Goal: Information Seeking & Learning: Learn about a topic

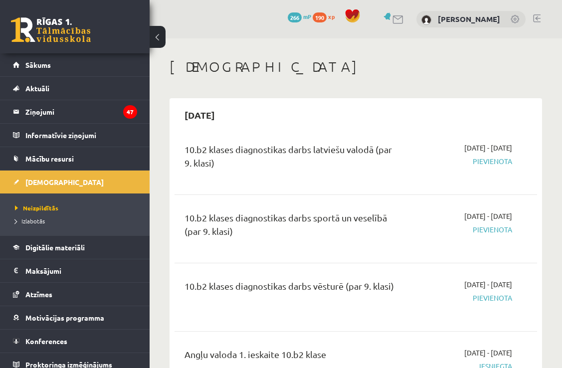
scroll to position [347, 0]
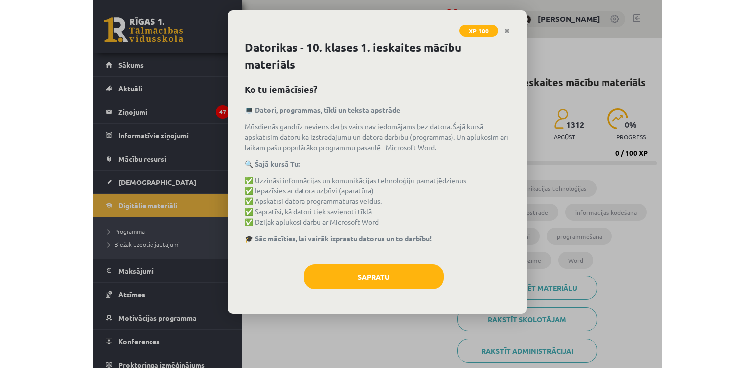
scroll to position [149, 0]
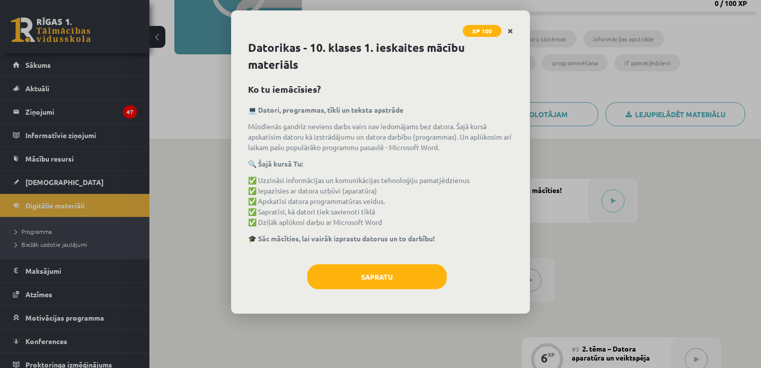
click at [514, 30] on link "Close" at bounding box center [510, 30] width 17 height 19
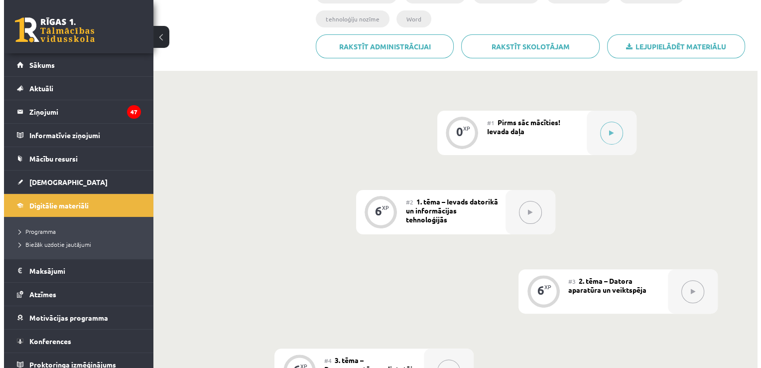
scroll to position [249, 0]
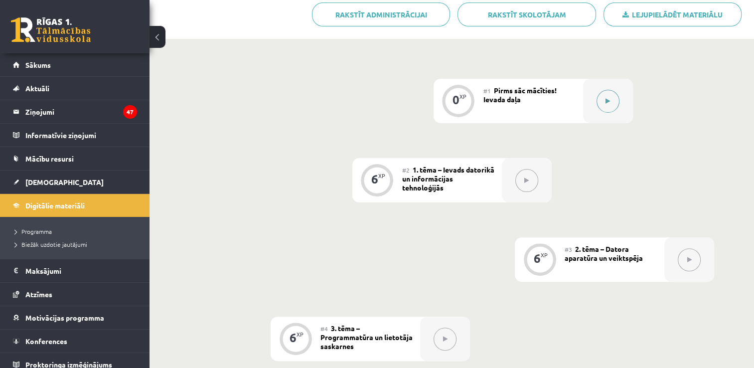
click at [569, 79] on div at bounding box center [608, 101] width 50 height 44
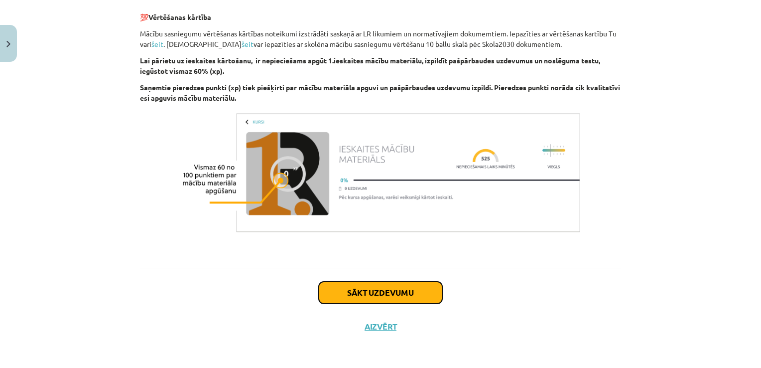
click at [385, 294] on button "Sākt uzdevumu" at bounding box center [381, 293] width 124 height 22
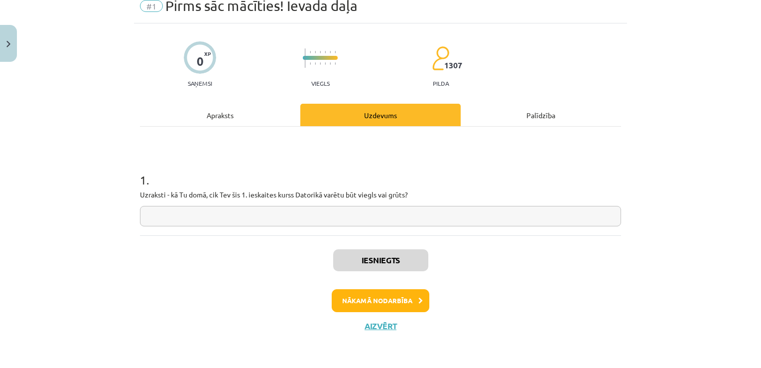
scroll to position [25, 0]
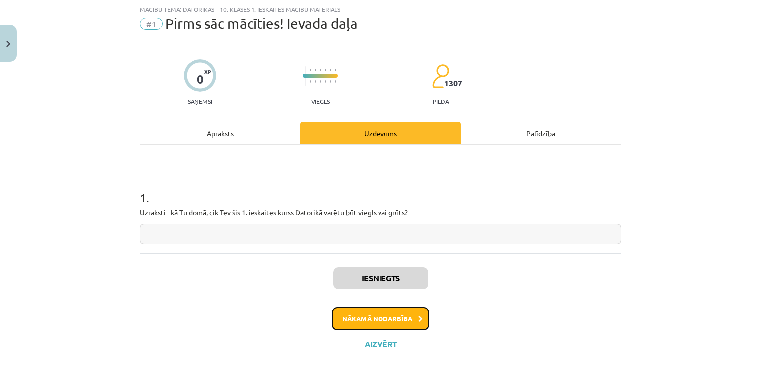
click at [375, 326] on button "Nākamā nodarbība" at bounding box center [381, 318] width 98 height 23
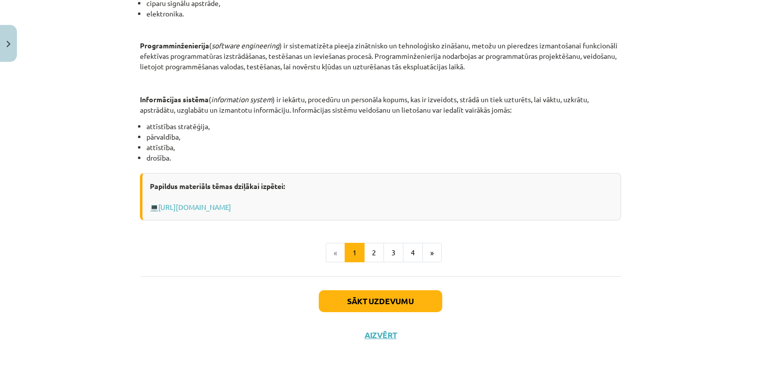
scroll to position [484, 0]
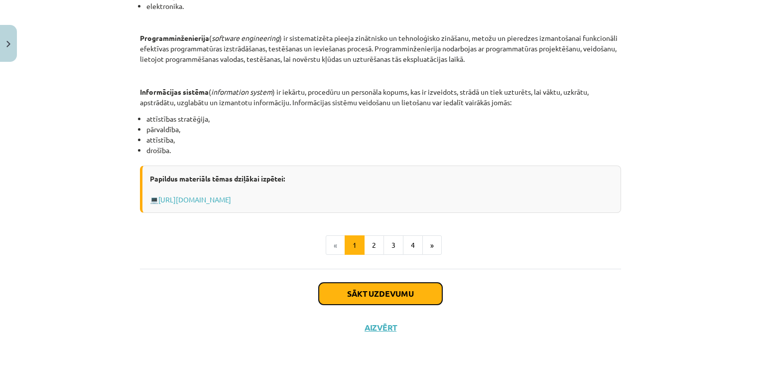
click at [334, 291] on button "Sākt uzdevumu" at bounding box center [381, 294] width 124 height 22
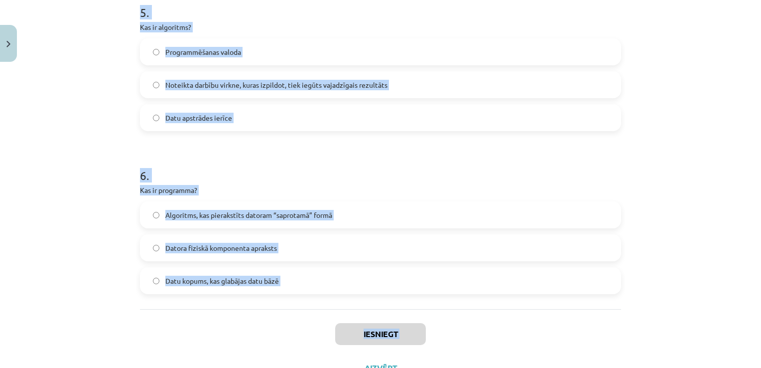
scroll to position [969, 0]
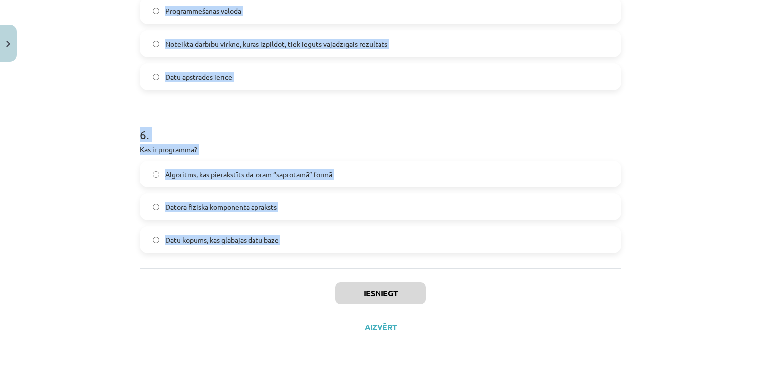
drag, startPoint x: 134, startPoint y: 197, endPoint x: 229, endPoint y: 290, distance: 132.8
copy form "1 . Datoru veido… Sistēmbloks, monitors un printeris Sistēmbloks un monitors Ko…"
click at [237, 133] on h1 "6 ." at bounding box center [380, 125] width 481 height 31
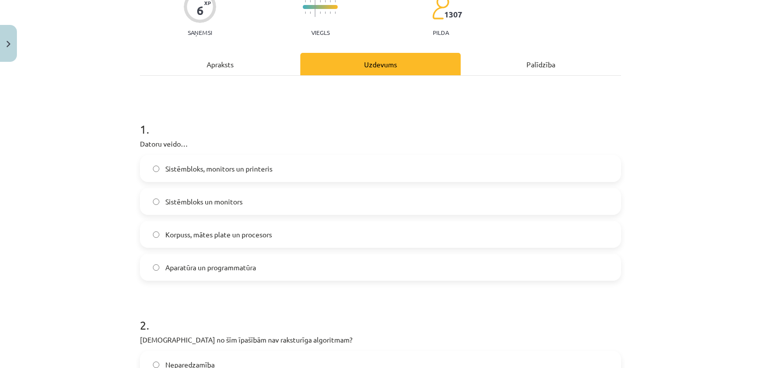
scroll to position [100, 0]
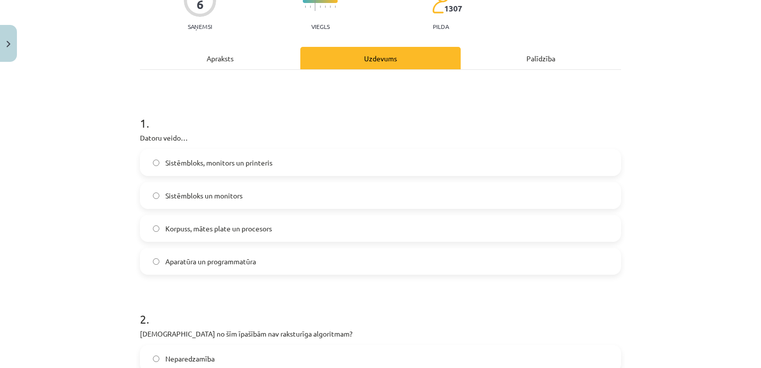
click at [157, 258] on label "Aparatūra un programmatūra" at bounding box center [380, 261] width 479 height 25
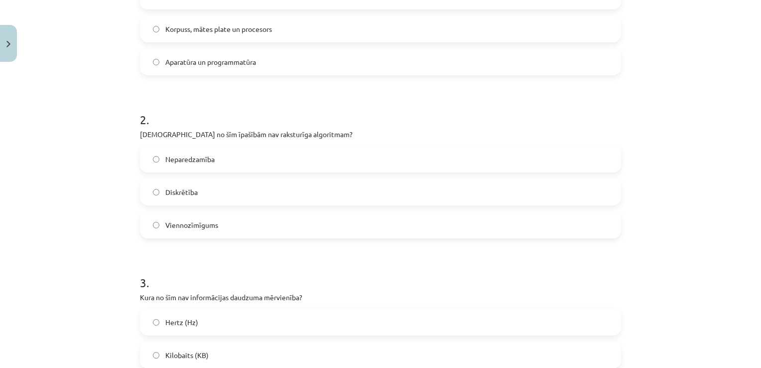
click at [232, 150] on label "Neparedzamība" at bounding box center [380, 158] width 479 height 25
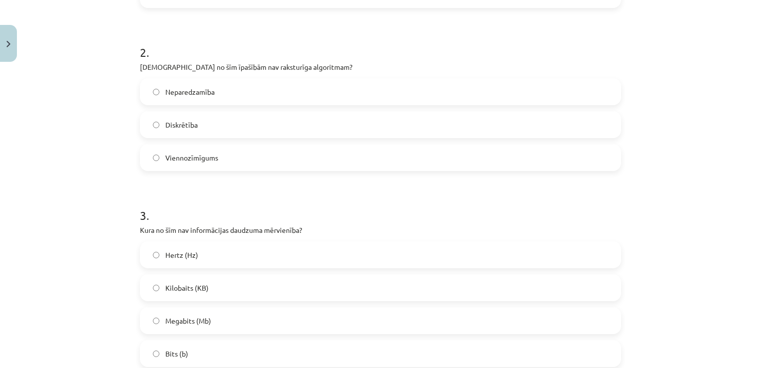
scroll to position [448, 0]
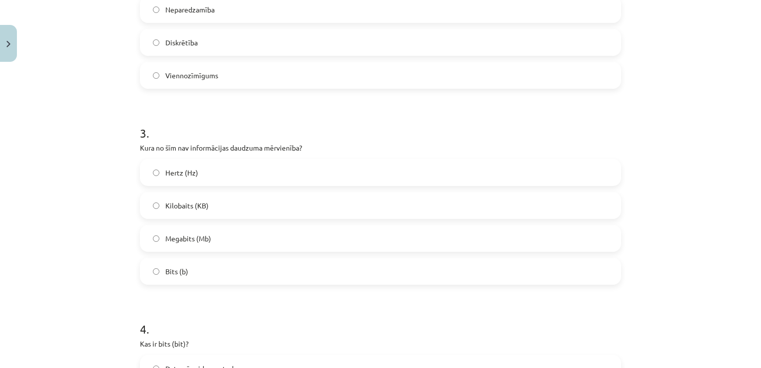
drag, startPoint x: 226, startPoint y: 177, endPoint x: 230, endPoint y: 172, distance: 6.7
click at [227, 179] on label "Hertz (Hz)" at bounding box center [380, 172] width 479 height 25
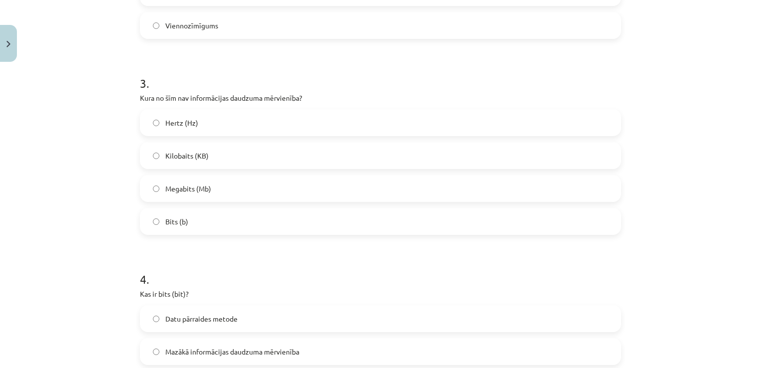
scroll to position [598, 0]
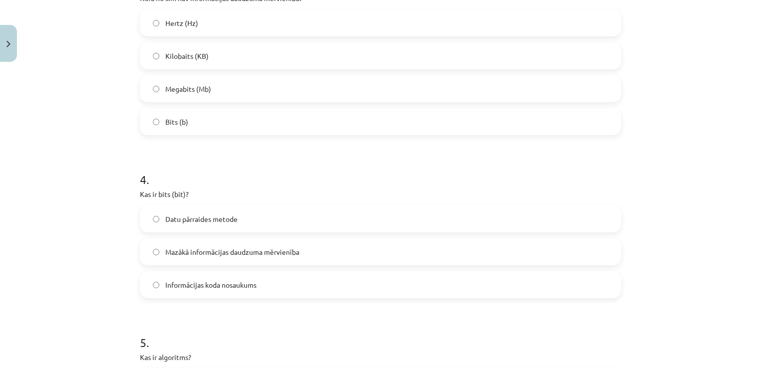
click at [247, 241] on label "Mazākā informācijas daudzuma mērvienība" at bounding box center [380, 251] width 479 height 25
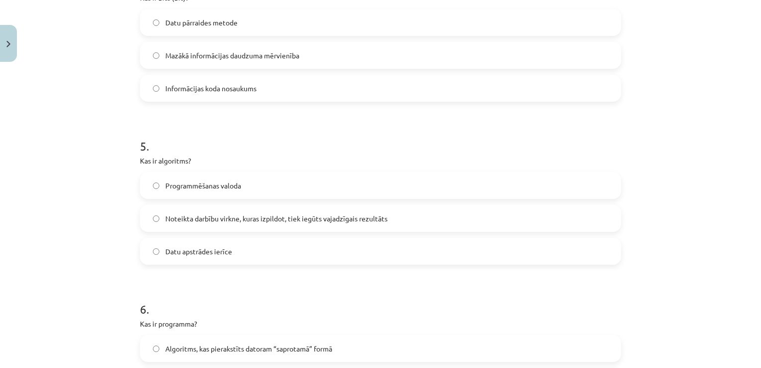
scroll to position [797, 0]
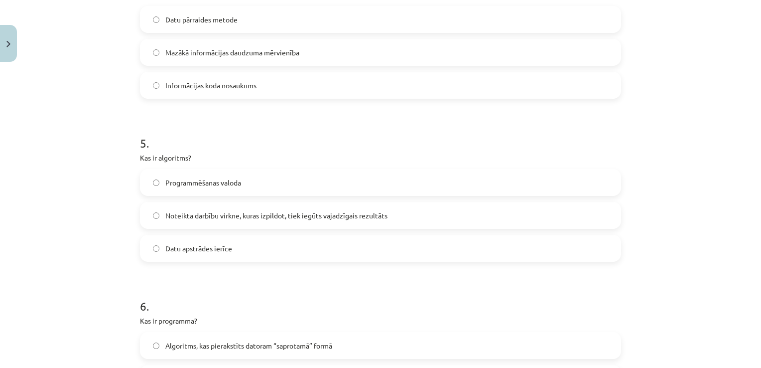
click at [175, 208] on label "Noteikta darbību virkne, kuras izpildot, tiek iegūts vajadzīgais rezultāts" at bounding box center [380, 215] width 479 height 25
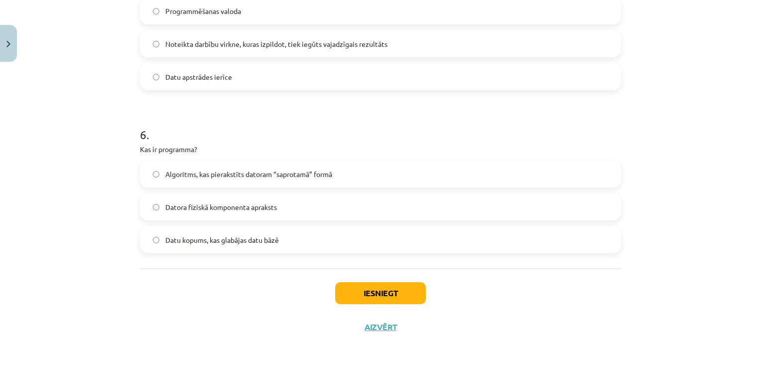
click at [295, 172] on span "Algoritms, kas pierakstīts datoram “saprotamā” formā" at bounding box center [248, 174] width 167 height 10
click at [379, 291] on button "Iesniegt" at bounding box center [380, 293] width 91 height 22
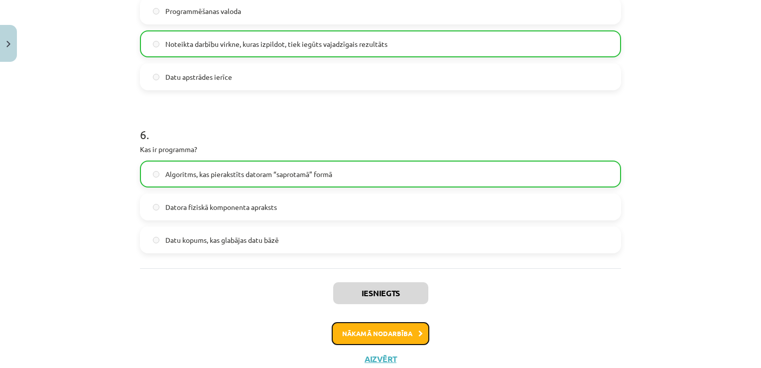
click at [363, 332] on button "Nākamā nodarbība" at bounding box center [381, 333] width 98 height 23
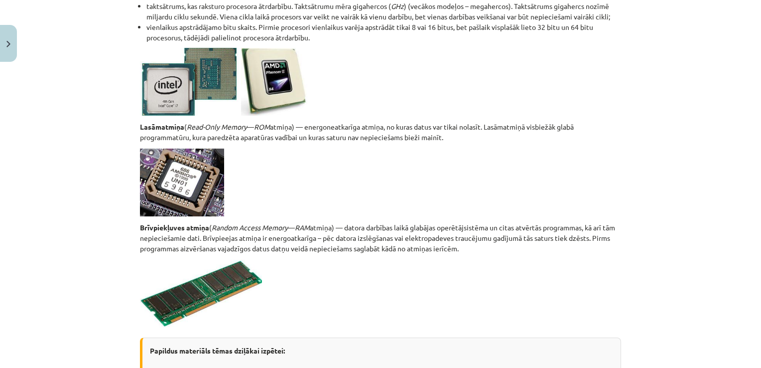
scroll to position [1765, 0]
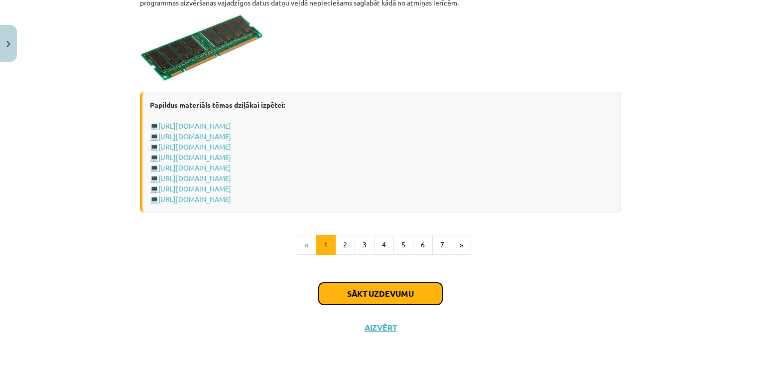
click at [349, 283] on button "Sākt uzdevumu" at bounding box center [381, 294] width 124 height 22
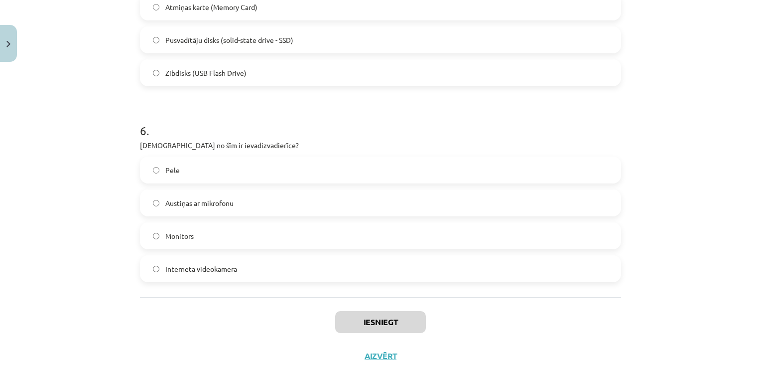
scroll to position [1100, 0]
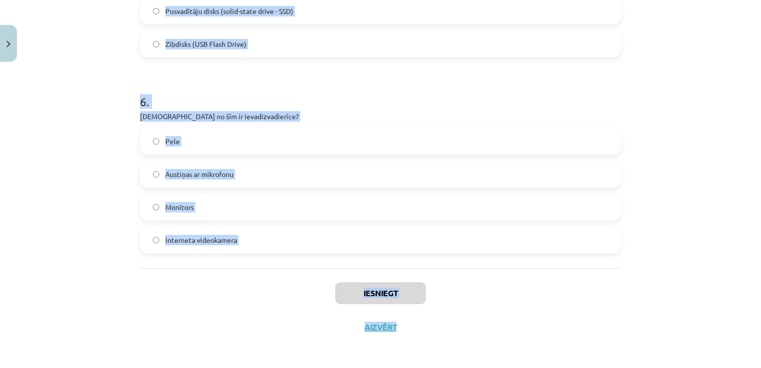
drag, startPoint x: 133, startPoint y: 195, endPoint x: 363, endPoint y: 270, distance: 241.6
drag, startPoint x: 363, startPoint y: 270, endPoint x: 333, endPoint y: 242, distance: 40.9
click at [333, 242] on label "Interneta videokamera" at bounding box center [380, 239] width 479 height 25
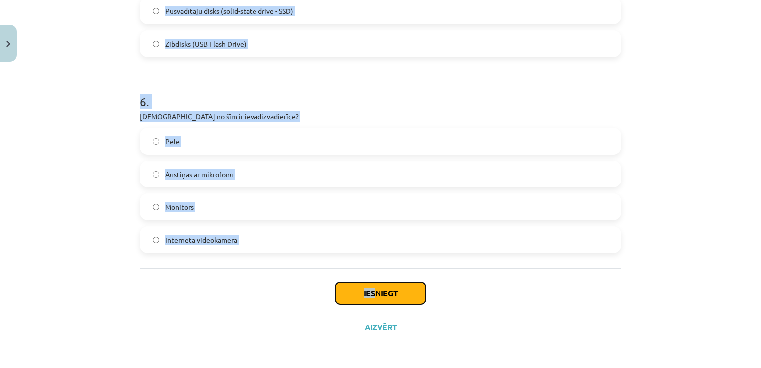
click at [335, 291] on button "Iesniegt" at bounding box center [380, 293] width 91 height 22
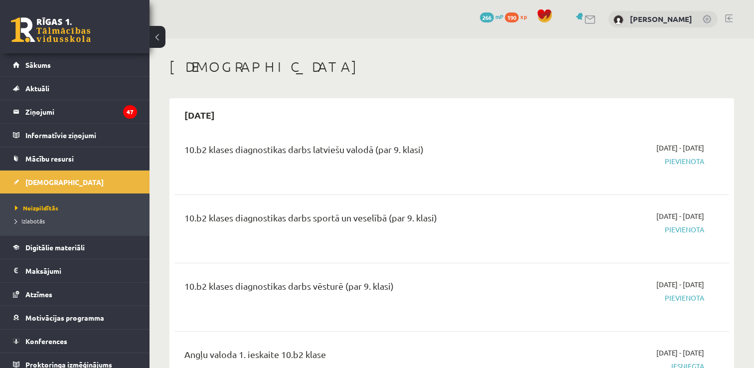
scroll to position [345, 0]
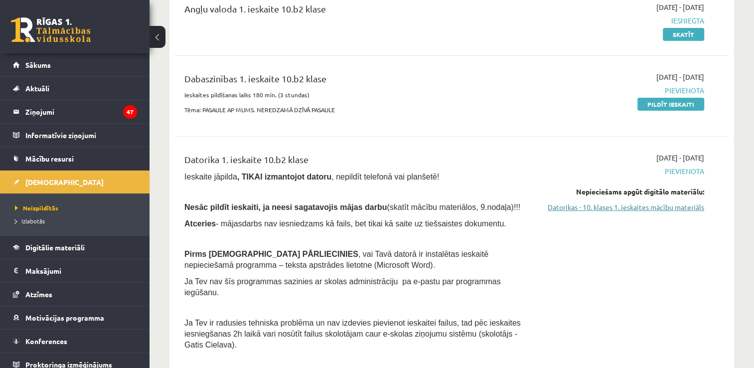
click at [590, 206] on link "Datorikas - 10. klases 1. ieskaites mācību materiāls" at bounding box center [622, 207] width 163 height 10
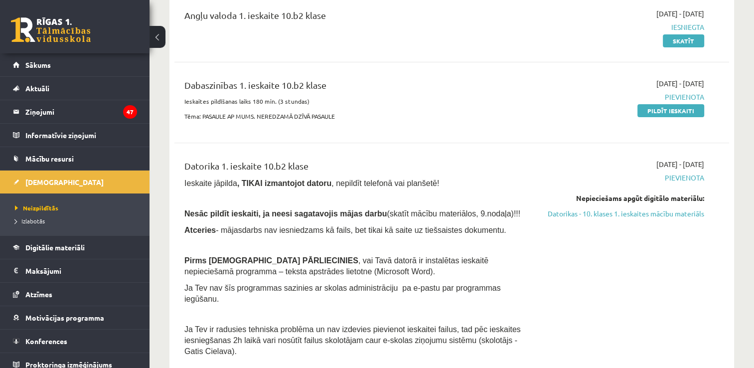
scroll to position [295, 0]
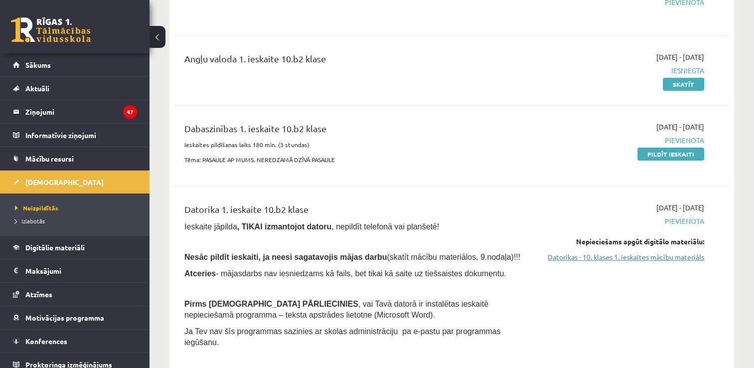
click at [571, 256] on link "Datorikas - 10. klases 1. ieskaites mācību materiāls" at bounding box center [622, 257] width 163 height 10
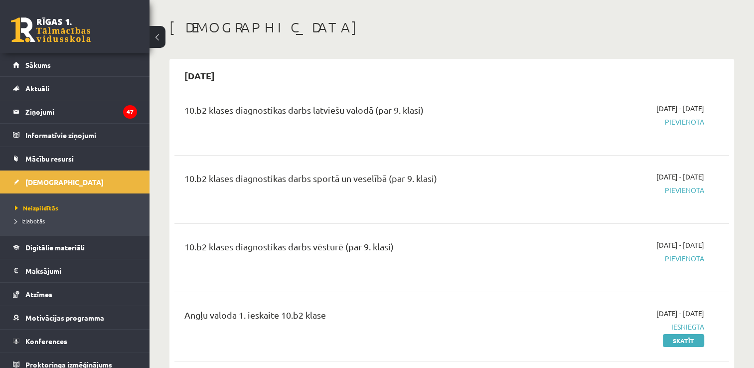
scroll to position [149, 0]
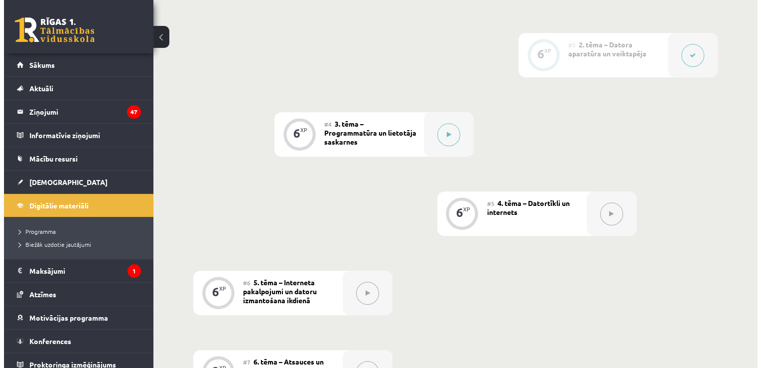
scroll to position [460, 0]
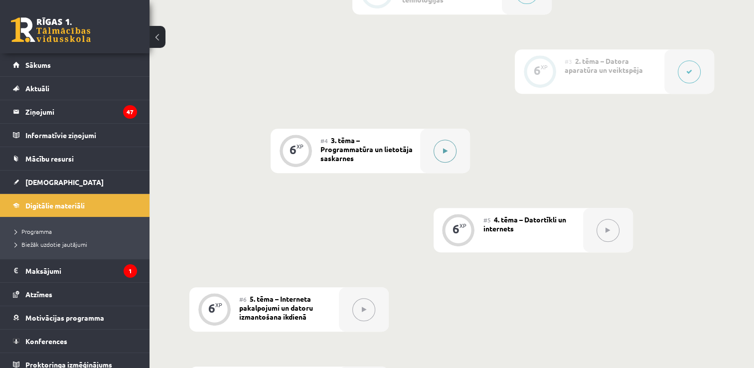
click at [449, 140] on button at bounding box center [445, 151] width 23 height 23
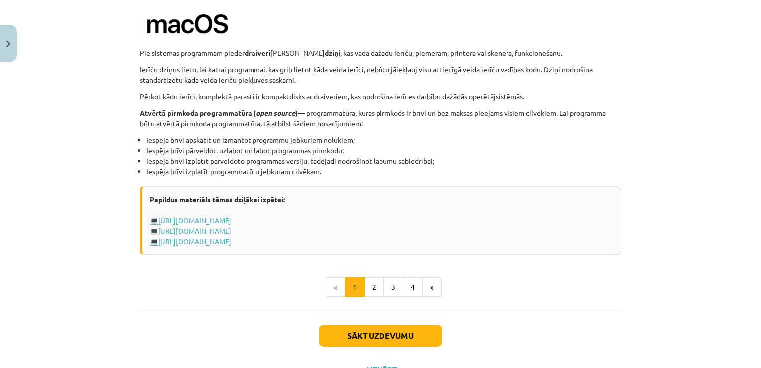
scroll to position [1042, 0]
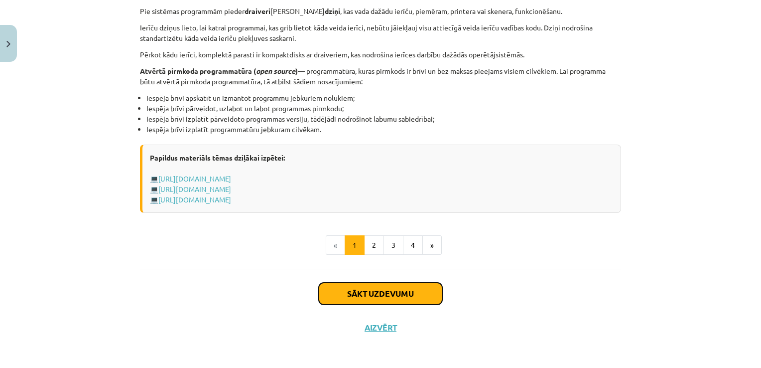
click at [372, 296] on button "Sākt uzdevumu" at bounding box center [381, 294] width 124 height 22
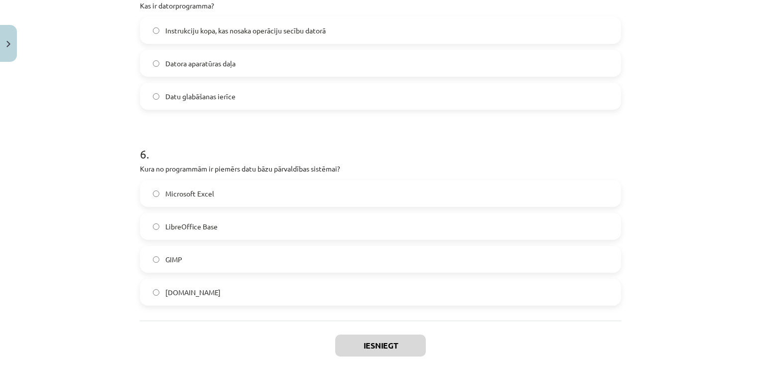
scroll to position [1034, 0]
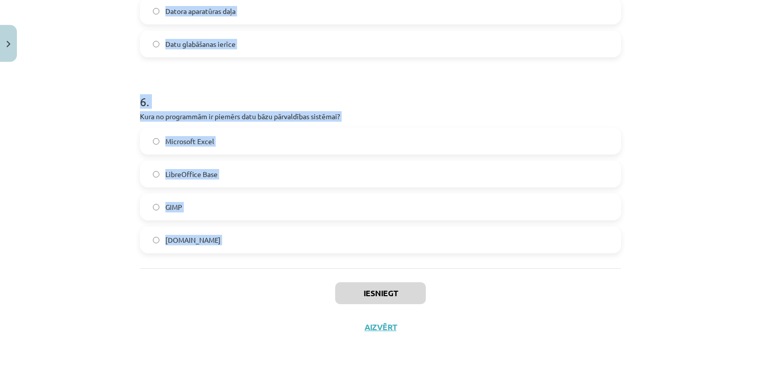
drag, startPoint x: 130, startPoint y: 193, endPoint x: 283, endPoint y: 286, distance: 179.5
click at [283, 286] on div "Mācību tēma: Datorikas - 10. klases 1. ieskaites mācību materiāls #4 3. tēma – …" at bounding box center [380, 184] width 761 height 368
copy form "1 . Kura funkcija ir tipiska operētājsistēmai? Vizuālo efektu rediģēšana Datu g…"
click at [394, 114] on p "Kura no programmām ir piemērs datu bāzu pārvaldības sistēmai?" at bounding box center [380, 116] width 481 height 10
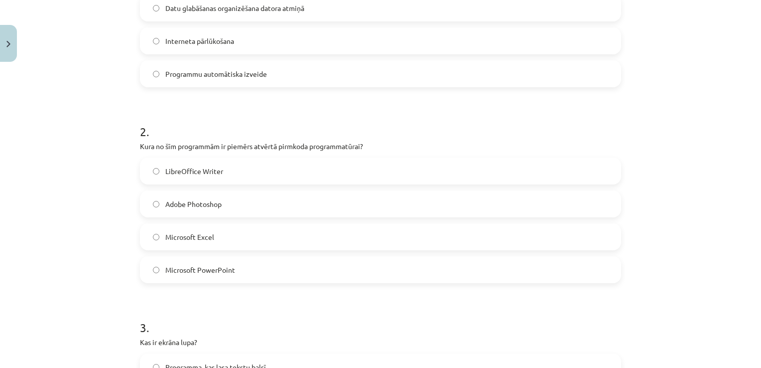
scroll to position [38, 0]
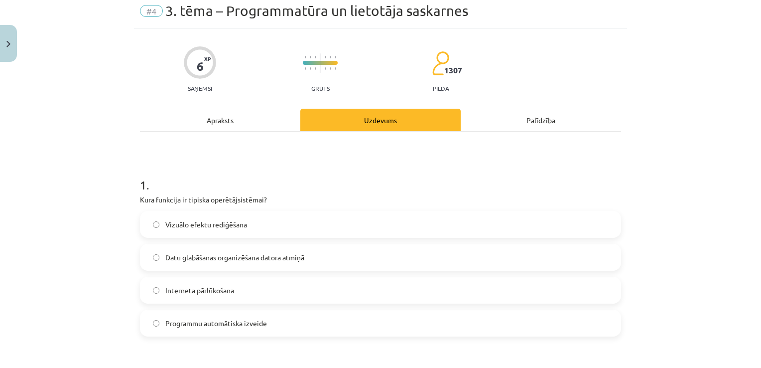
click at [205, 259] on span "Datu glabāšanas organizēšana datora atmiņā" at bounding box center [234, 257] width 139 height 10
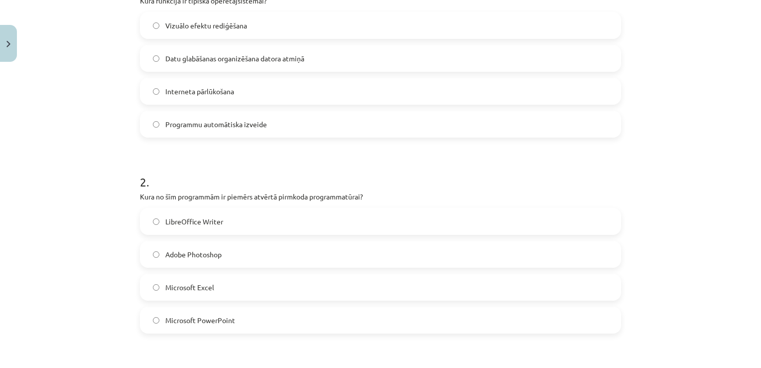
scroll to position [237, 0]
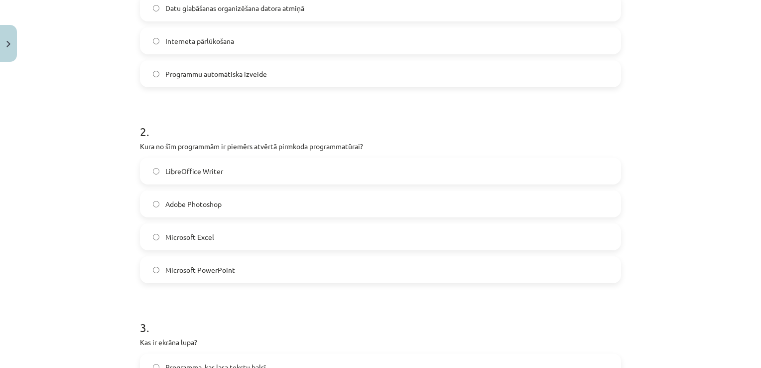
click at [250, 174] on label "LibreOffice Writer" at bounding box center [380, 170] width 479 height 25
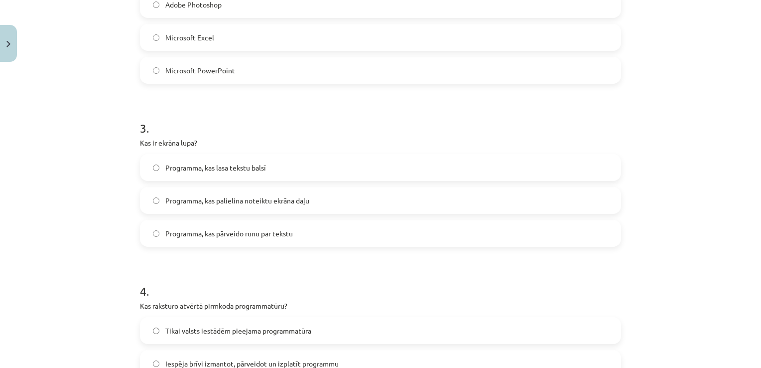
scroll to position [536, 0]
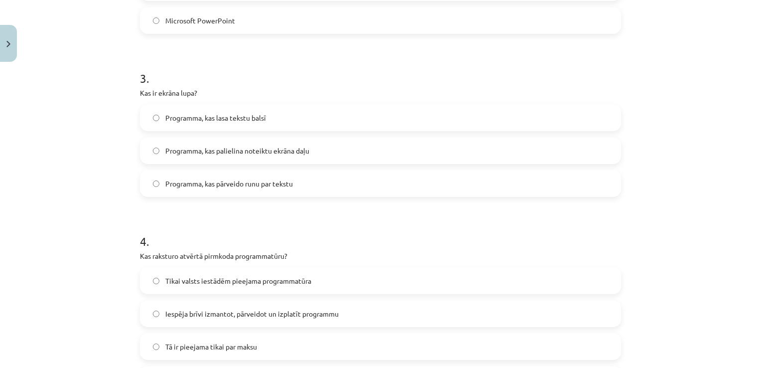
click at [302, 145] on span "Programma, kas palielina noteiktu ekrāna daļu" at bounding box center [237, 150] width 144 height 10
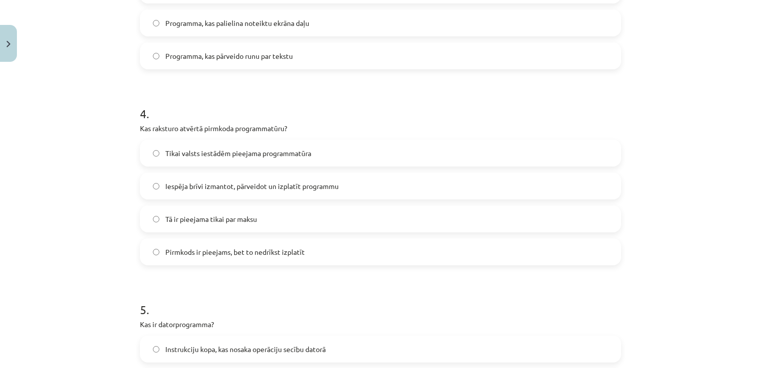
scroll to position [686, 0]
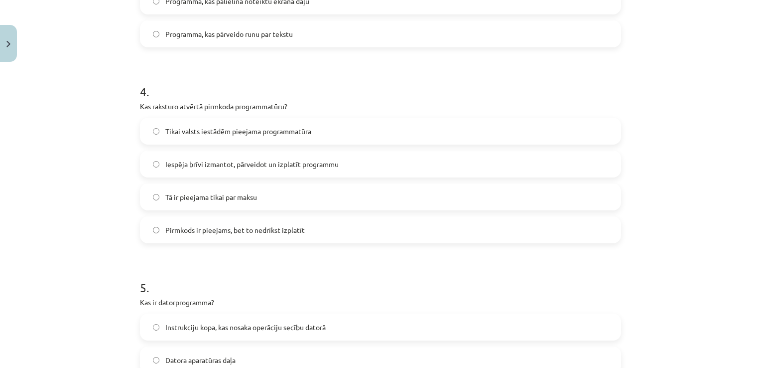
click at [272, 171] on label "Iespēja brīvi izmantot, pārveidot un izplatīt programmu" at bounding box center [380, 163] width 479 height 25
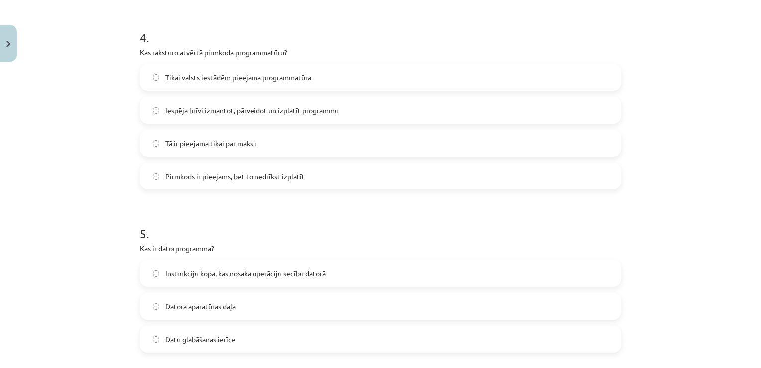
scroll to position [885, 0]
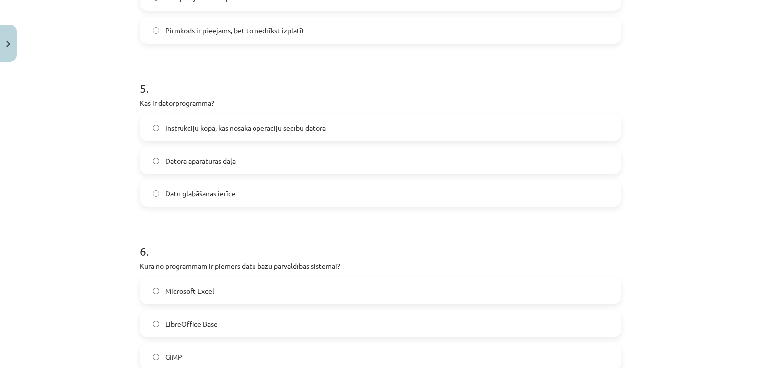
click at [210, 137] on label "Instrukciju kopa, kas nosaka operāciju secību datorā" at bounding box center [380, 127] width 479 height 25
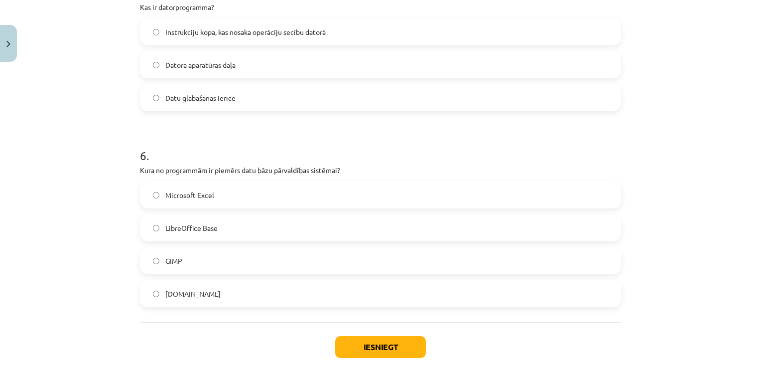
scroll to position [1034, 0]
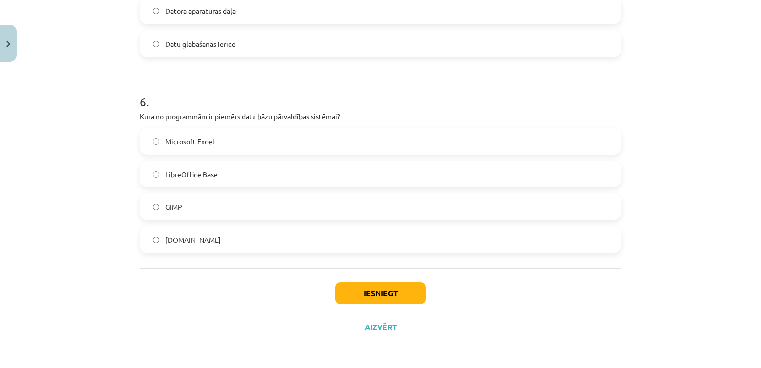
click at [247, 168] on label "LibreOffice Base" at bounding box center [380, 173] width 479 height 25
click at [373, 302] on button "Iesniegt" at bounding box center [380, 293] width 91 height 22
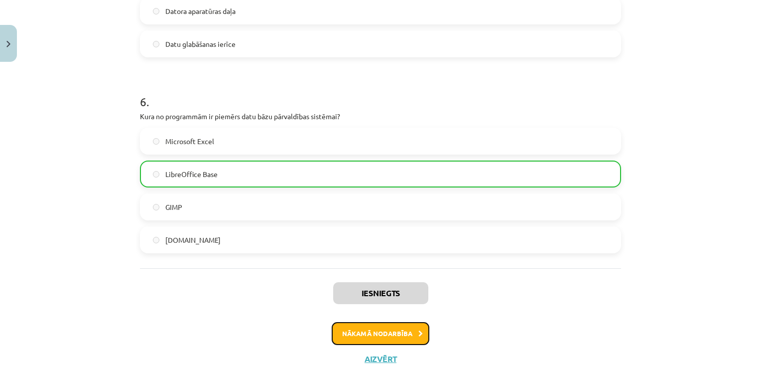
click at [377, 328] on button "Nākamā nodarbība" at bounding box center [381, 333] width 98 height 23
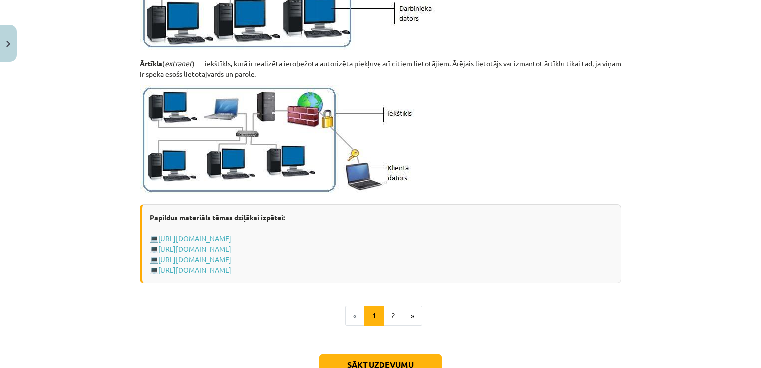
scroll to position [1214, 0]
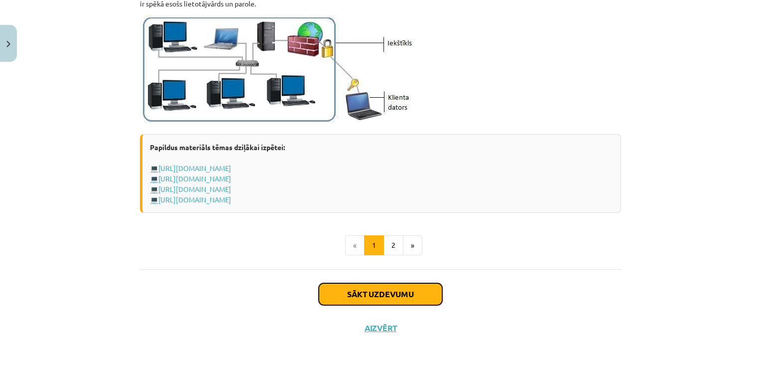
click at [364, 294] on button "Sākt uzdevumu" at bounding box center [381, 294] width 124 height 22
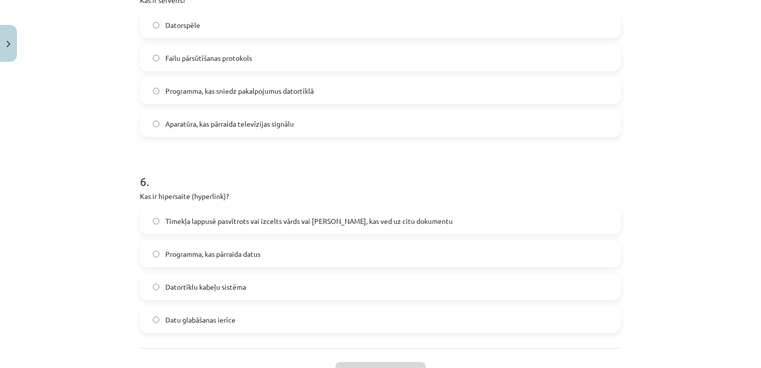
scroll to position [1100, 0]
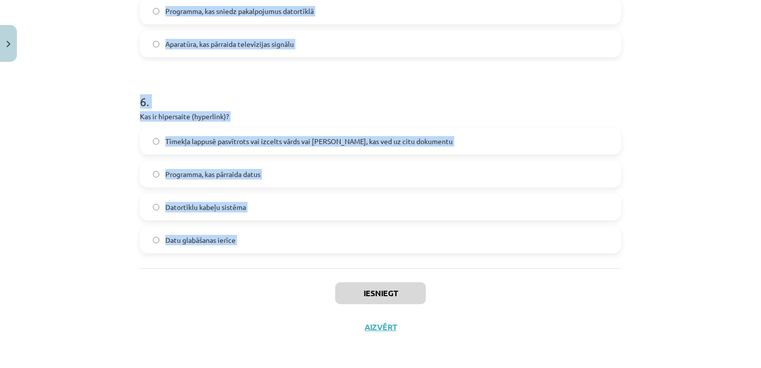
drag, startPoint x: 134, startPoint y: 193, endPoint x: 273, endPoint y: 294, distance: 172.3
copy form "1 . Kas ir lokālais tīkls (LAN)? Tīkls, kas aptver visu pasauli Tīkls, kas izvi…"
click at [316, 81] on h1 "6 ." at bounding box center [380, 92] width 481 height 31
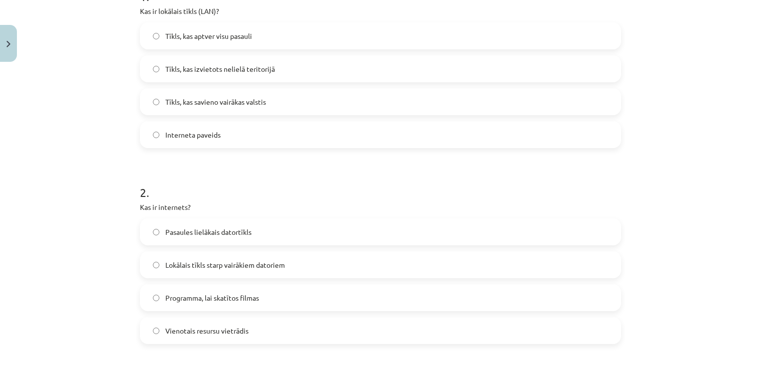
scroll to position [54, 0]
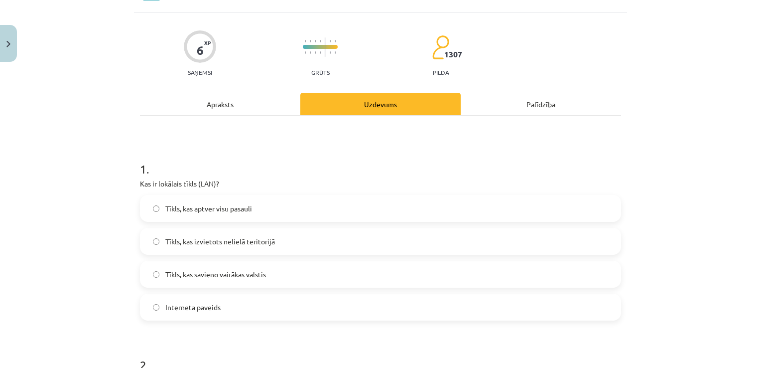
click at [313, 243] on label "Tīkls, kas izvietots nelielā teritorijā" at bounding box center [380, 241] width 479 height 25
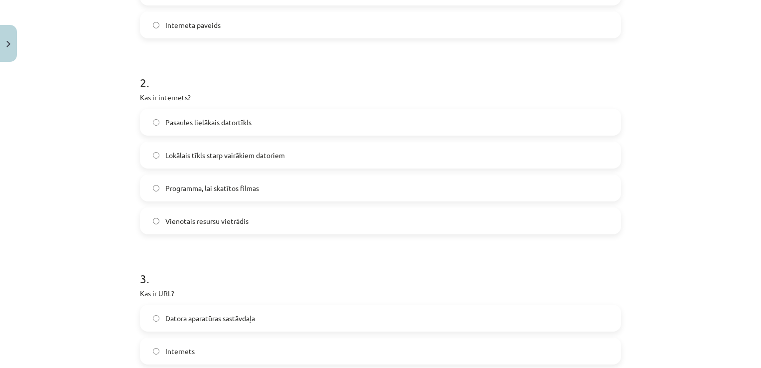
scroll to position [353, 0]
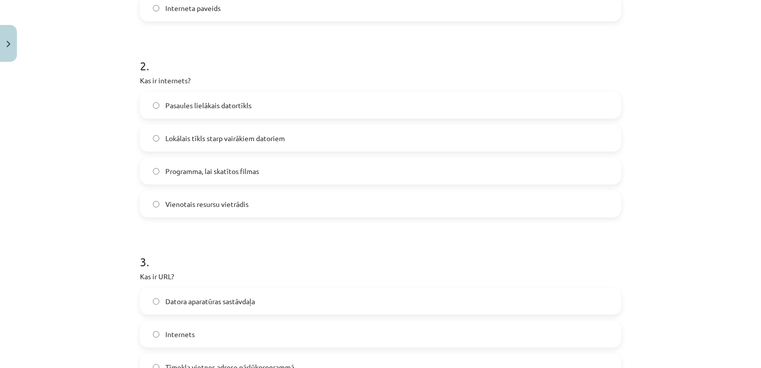
click at [247, 100] on span "Pasaules lielākais datortīkls" at bounding box center [208, 105] width 86 height 10
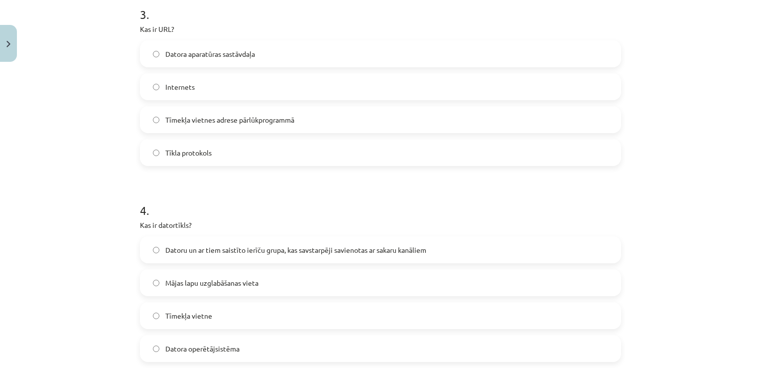
scroll to position [602, 0]
click at [264, 123] on label "Tīmekļa vietnes adrese pārlūkprogrammā" at bounding box center [380, 117] width 479 height 25
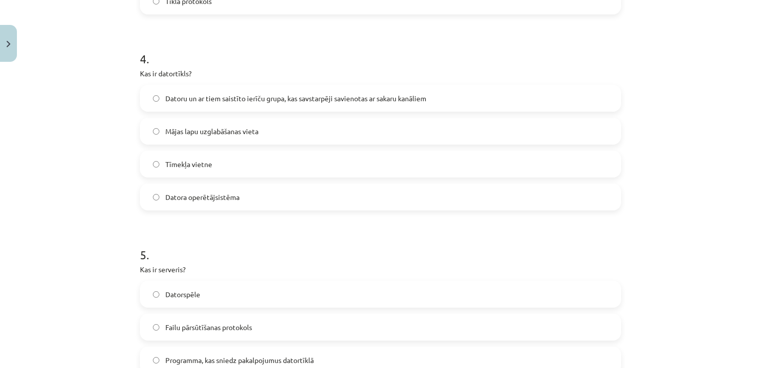
click at [303, 107] on label "Datoru un ar tiem saistīto ierīču grupa, kas savstarpēji savienotas ar sakaru k…" at bounding box center [380, 98] width 479 height 25
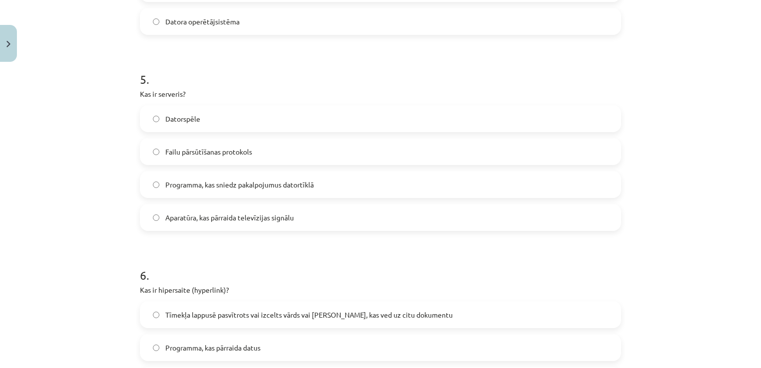
scroll to position [951, 0]
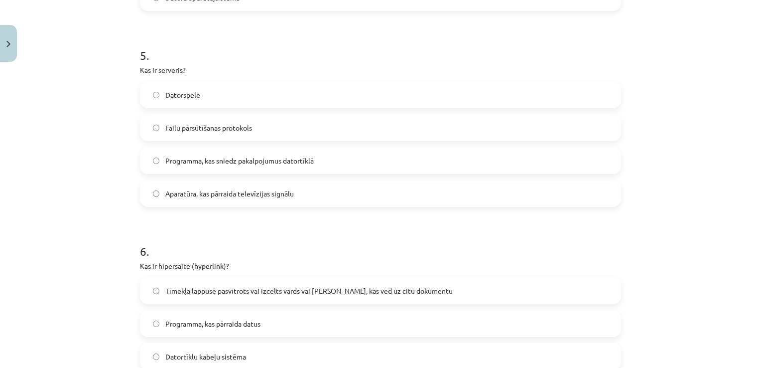
click at [321, 156] on label "Programma, kas sniedz pakalpojumus datortīklā" at bounding box center [380, 160] width 479 height 25
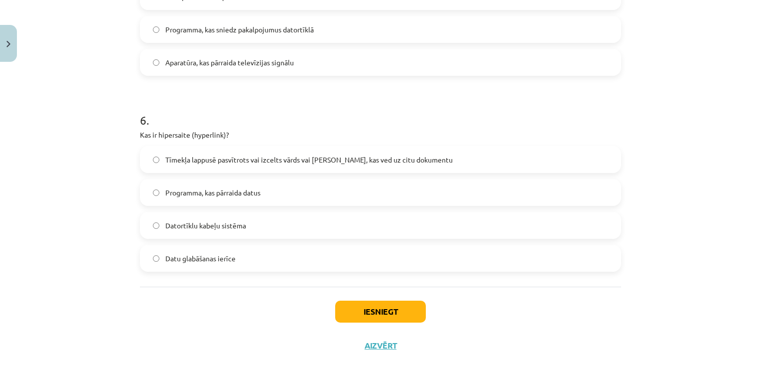
scroll to position [1100, 0]
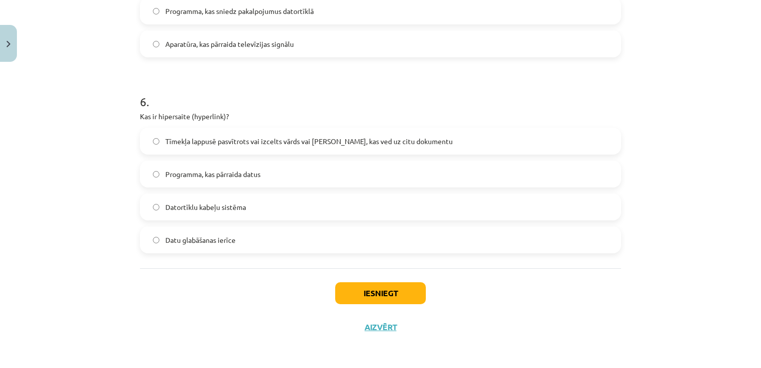
click at [282, 139] on span "Tīmekļa lappusē pasvītrots vai izcelts vārds vai frāze, kas ved uz citu dokumen…" at bounding box center [309, 141] width 288 height 10
click at [355, 295] on button "Iesniegt" at bounding box center [380, 293] width 91 height 22
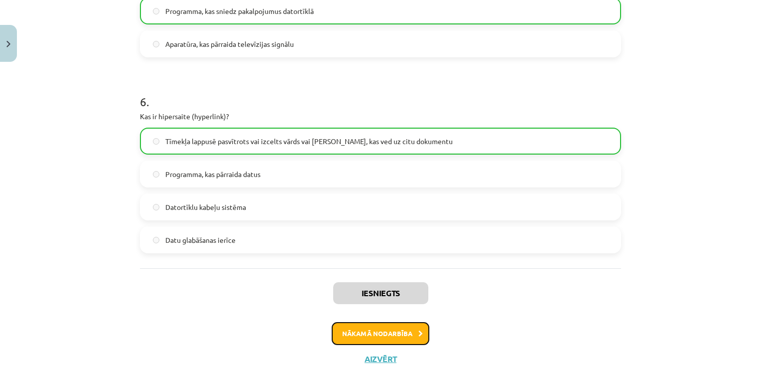
click at [348, 329] on button "Nākamā nodarbība" at bounding box center [381, 333] width 98 height 23
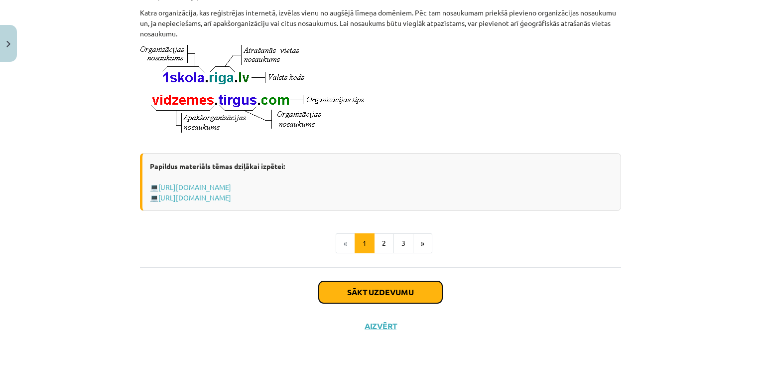
click at [323, 284] on button "Sākt uzdevumu" at bounding box center [381, 292] width 124 height 22
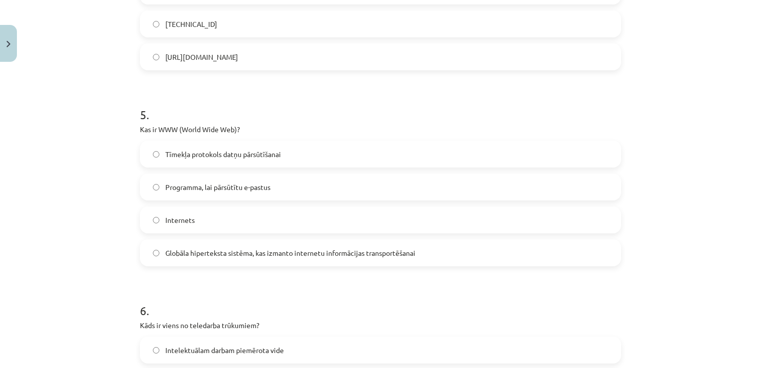
scroll to position [1034, 0]
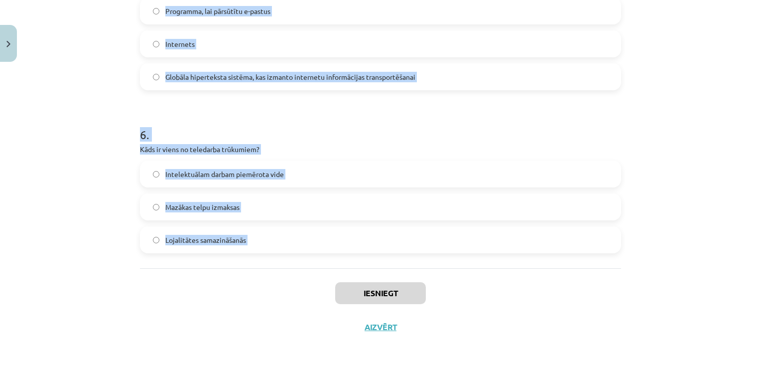
drag, startPoint x: 136, startPoint y: 192, endPoint x: 232, endPoint y: 275, distance: 126.5
copy form "1 . Kura no šīm iespējām ir e-komercijas piemērs? E-veikala izveide un pārdošan…"
click at [329, 133] on h1 "6 ." at bounding box center [380, 125] width 481 height 31
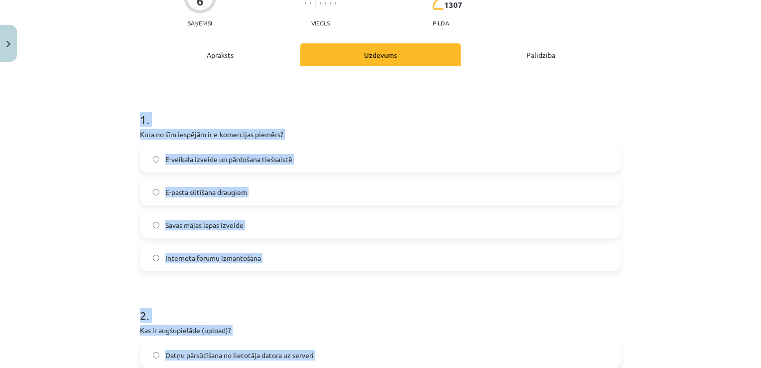
scroll to position [0, 0]
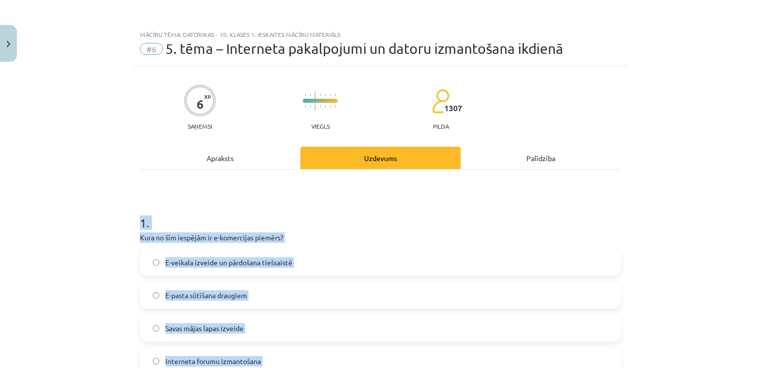
click at [331, 234] on p "Kura no šīm iespējām ir e-komercijas piemērs?" at bounding box center [380, 237] width 481 height 10
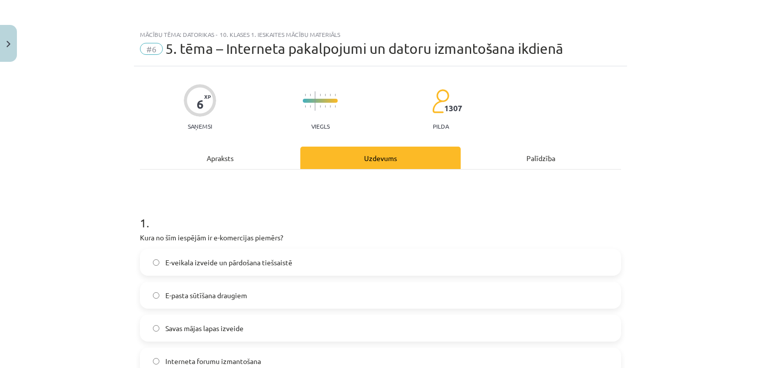
scroll to position [149, 0]
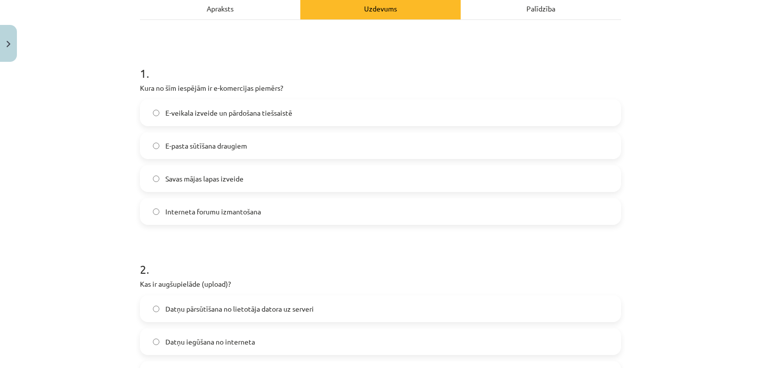
click at [243, 116] on span "E-veikala izveide un pārdošana tiešsaistē" at bounding box center [228, 113] width 127 height 10
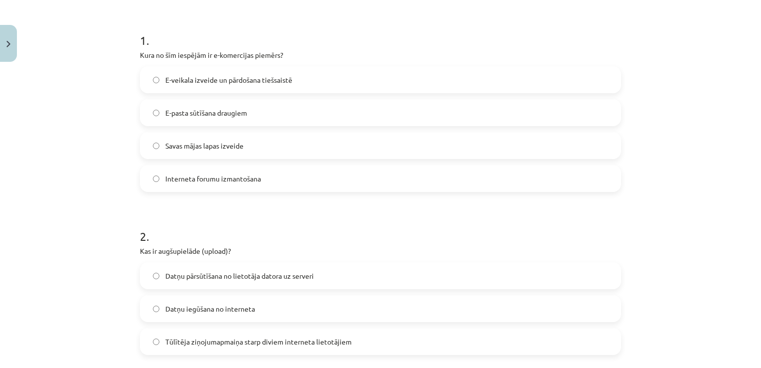
scroll to position [249, 0]
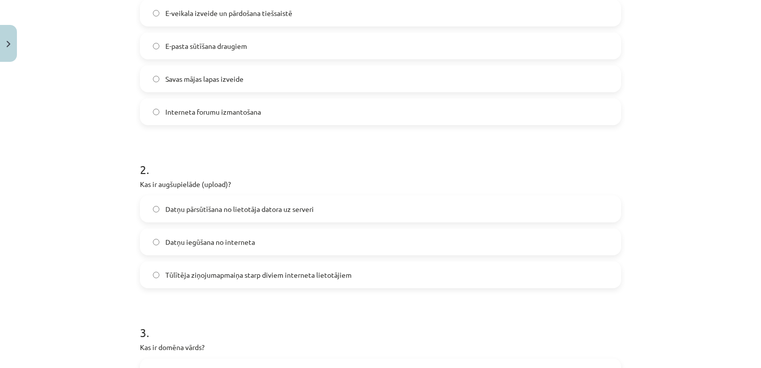
click at [279, 210] on span "Datņu pārsūtīšana no lietotāja datora uz serveri" at bounding box center [239, 209] width 148 height 10
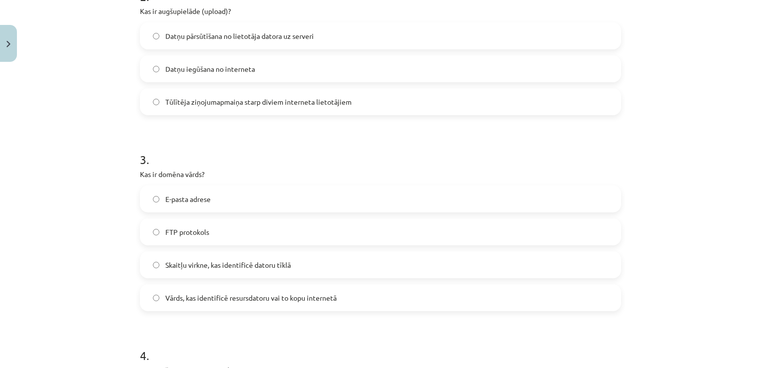
scroll to position [448, 0]
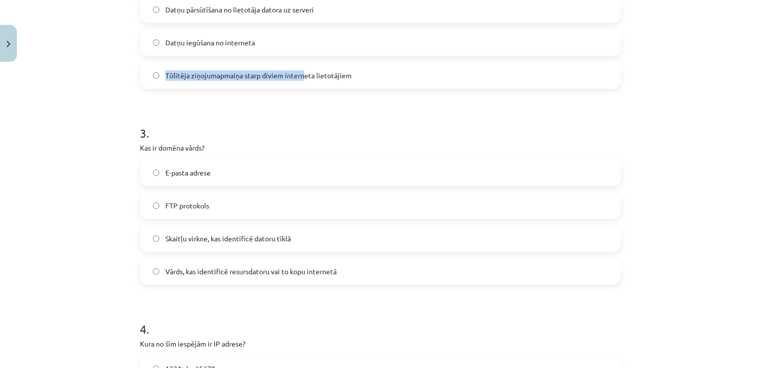
drag, startPoint x: 301, startPoint y: 57, endPoint x: 320, endPoint y: 69, distance: 22.4
click at [320, 69] on label "Tūlītēja ziņojumapmaiņa starp diviem interneta lietotājiem" at bounding box center [380, 75] width 479 height 25
click at [295, 275] on span "Vārds, kas identificē resursdatoru vai to kopu internetā" at bounding box center [250, 271] width 171 height 10
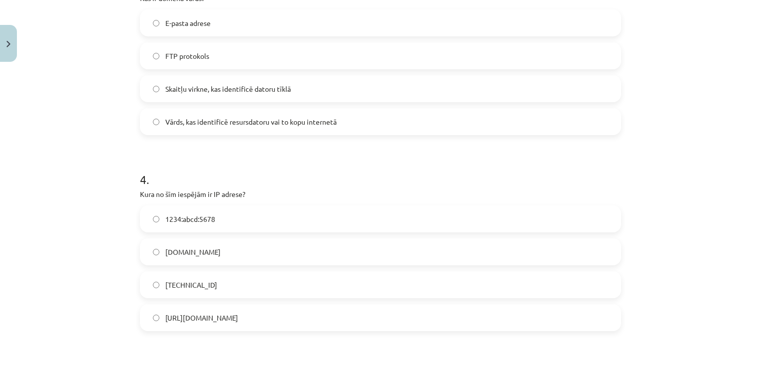
scroll to position [698, 0]
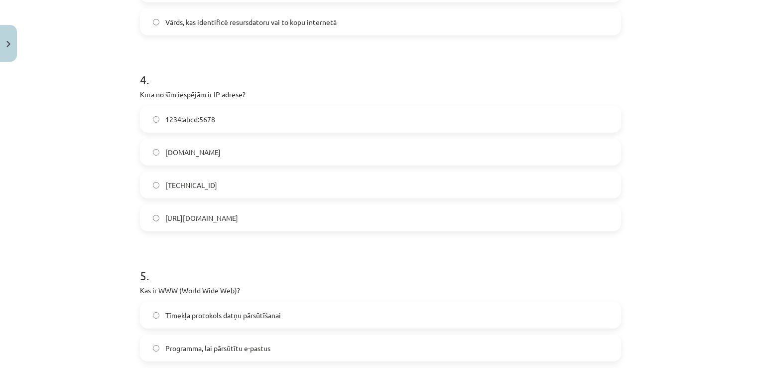
click at [263, 190] on label "192.100.81.101" at bounding box center [380, 184] width 479 height 25
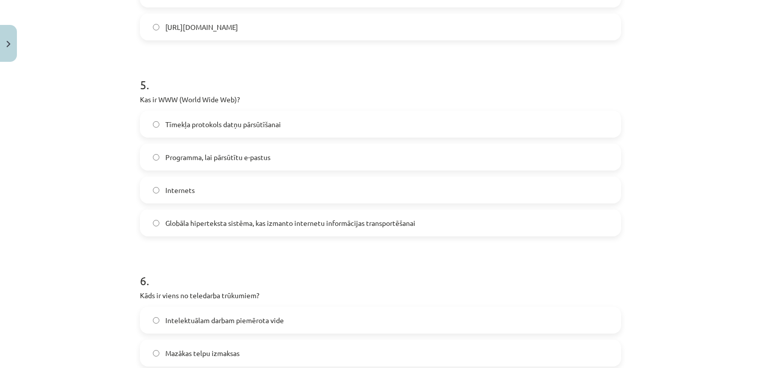
scroll to position [897, 0]
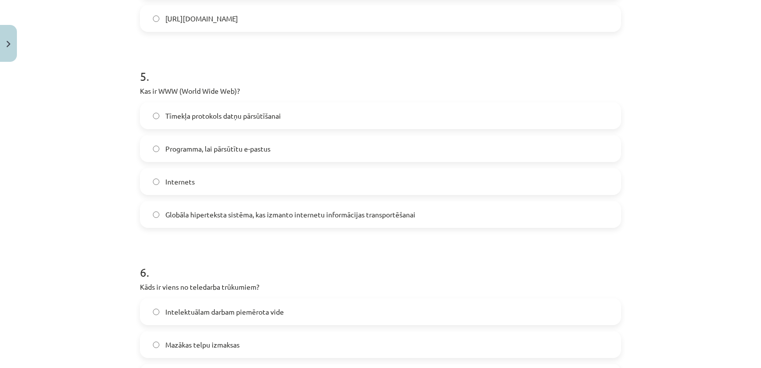
click at [303, 210] on span "Globāla hiperteksta sistēma, kas izmanto internetu informācijas transportēšanai" at bounding box center [290, 214] width 250 height 10
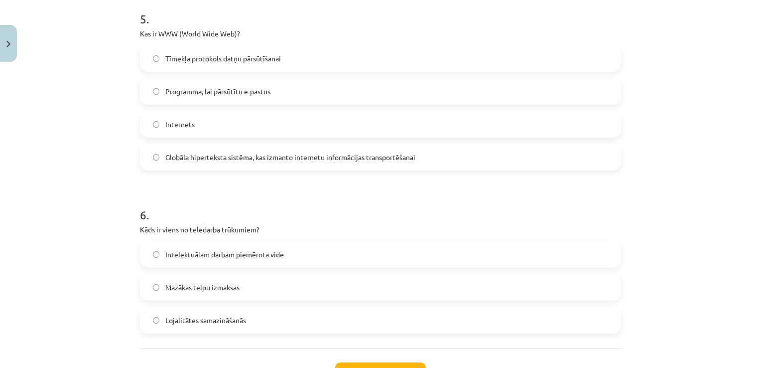
scroll to position [1034, 0]
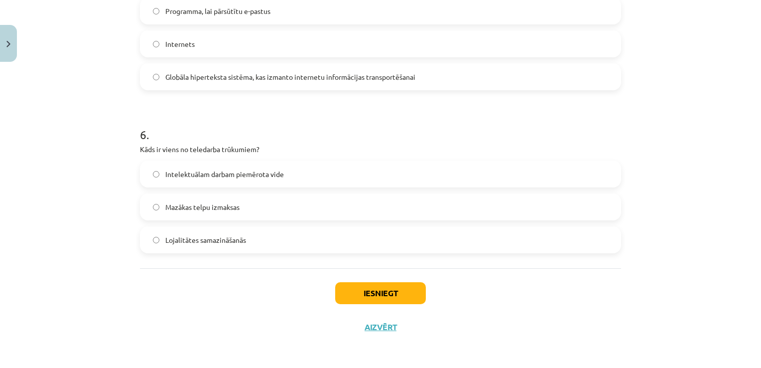
click at [277, 244] on label "Lojalitātes samazināšanās" at bounding box center [380, 239] width 479 height 25
click at [355, 296] on button "Iesniegt" at bounding box center [380, 293] width 91 height 22
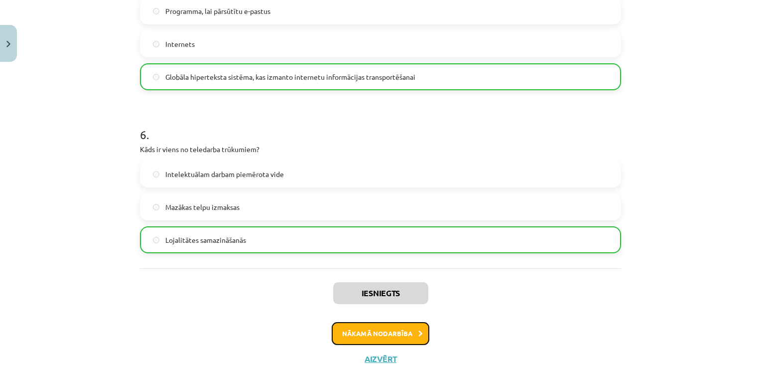
click at [368, 333] on button "Nākamā nodarbība" at bounding box center [381, 333] width 98 height 23
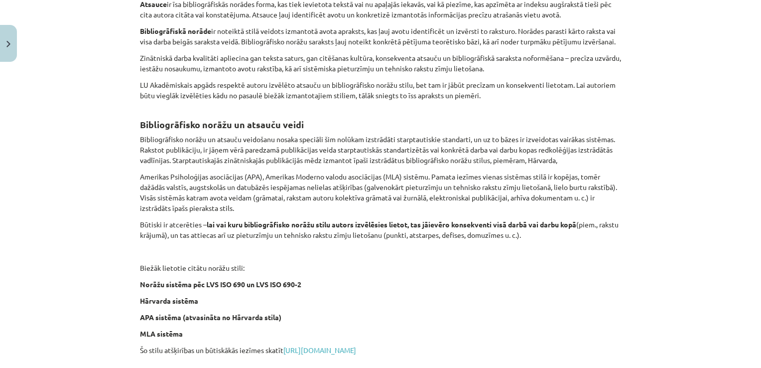
scroll to position [395, 0]
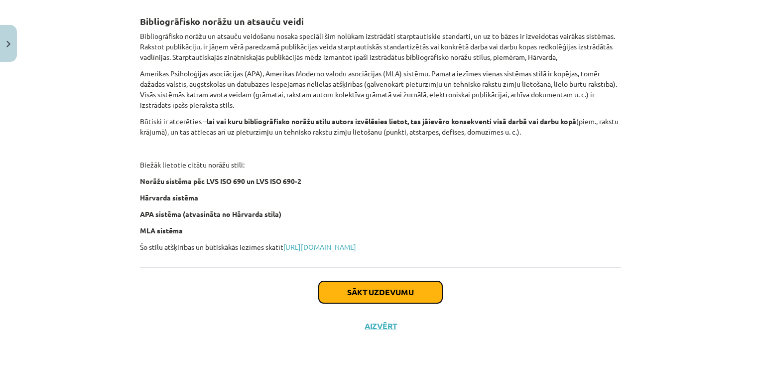
click at [325, 288] on button "Sākt uzdevumu" at bounding box center [381, 292] width 124 height 22
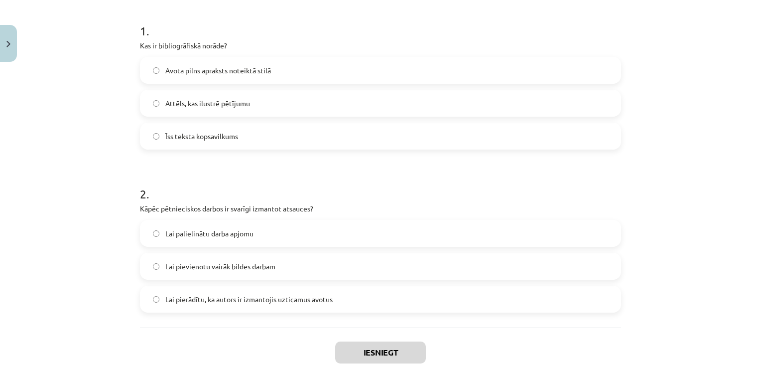
scroll to position [251, 0]
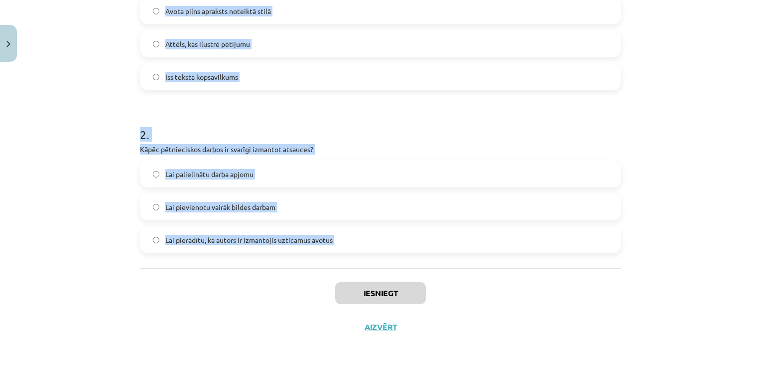
drag, startPoint x: 135, startPoint y: 194, endPoint x: 233, endPoint y: 275, distance: 127.1
click at [233, 275] on div "2 XP Saņemsi Viegls 1307 pilda Apraksts Uzdevums Palīdzība 1 . Kas ir bibliogrā…" at bounding box center [380, 79] width 493 height 529
copy form "1 . Kas ir bibliogrāfiskā norāde? Avota pilns apraksts noteiktā stilā Attēls, k…"
click at [332, 122] on h1 "2 ." at bounding box center [380, 125] width 481 height 31
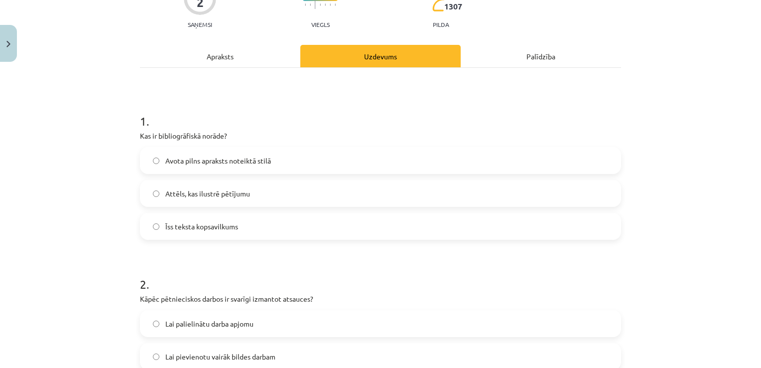
click at [225, 163] on span "Avota pilns apraksts noteiktā stilā" at bounding box center [218, 160] width 106 height 10
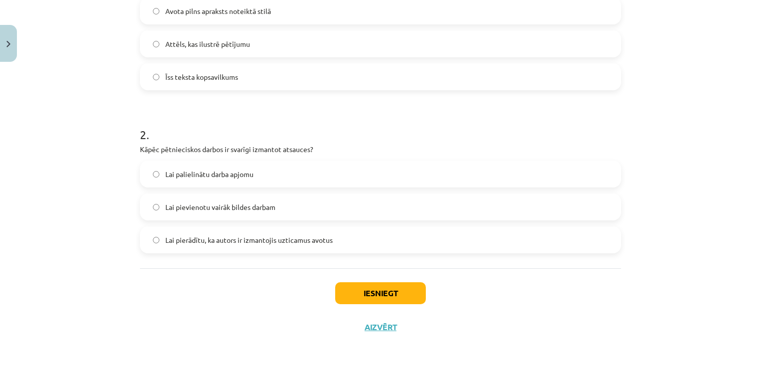
click at [267, 237] on span "Lai pierādītu, ka autors ir izmantojis uzticamus avotus" at bounding box center [248, 240] width 167 height 10
click at [361, 296] on button "Iesniegt" at bounding box center [380, 293] width 91 height 22
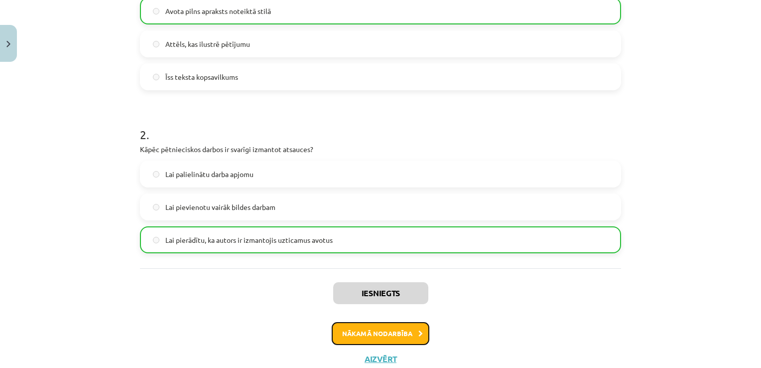
click at [411, 339] on button "Nākamā nodarbība" at bounding box center [381, 333] width 98 height 23
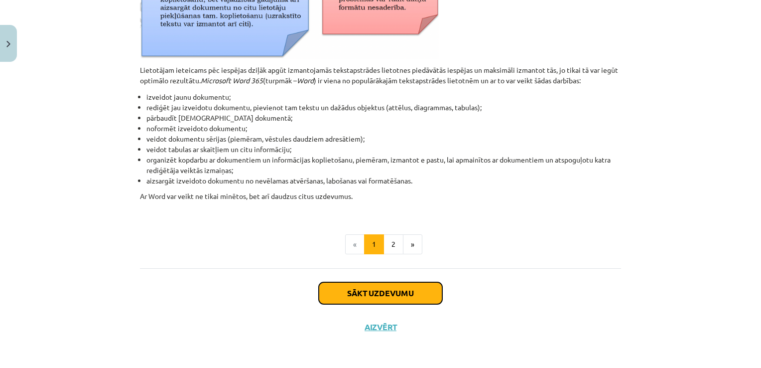
click at [350, 291] on button "Sākt uzdevumu" at bounding box center [381, 293] width 124 height 22
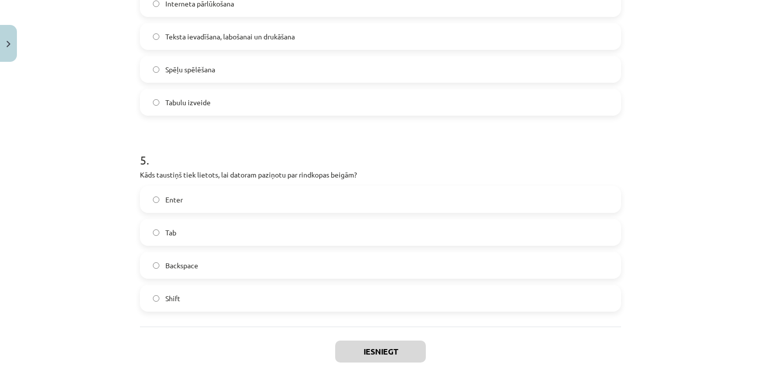
scroll to position [872, 0]
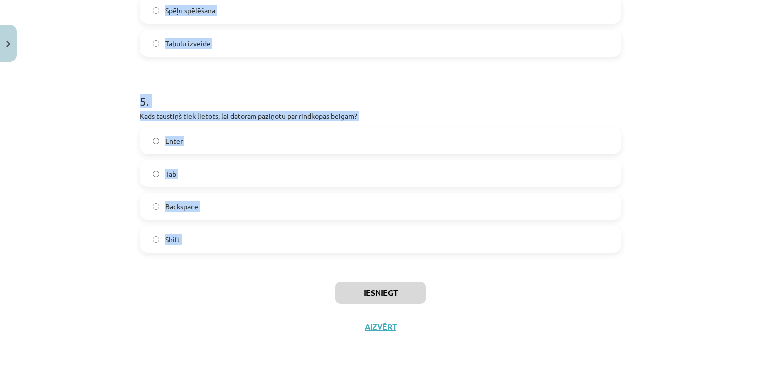
drag, startPoint x: 130, startPoint y: 190, endPoint x: 279, endPoint y: 287, distance: 177.9
copy form "1 . Kas veido tekstu? Tikai burti Krāsas un formas Attēli un diagrammas Rakstzī…"
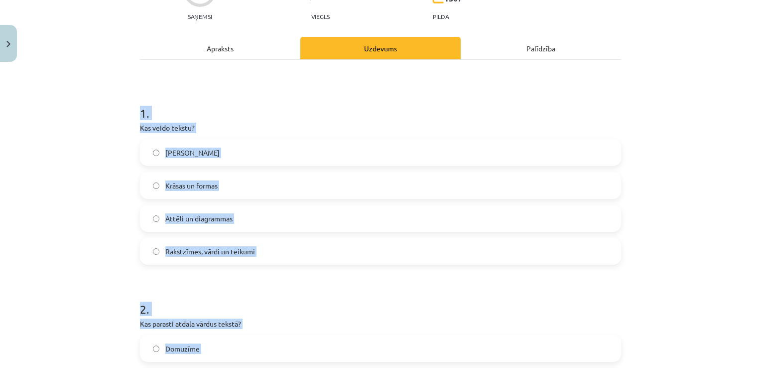
scroll to position [0, 0]
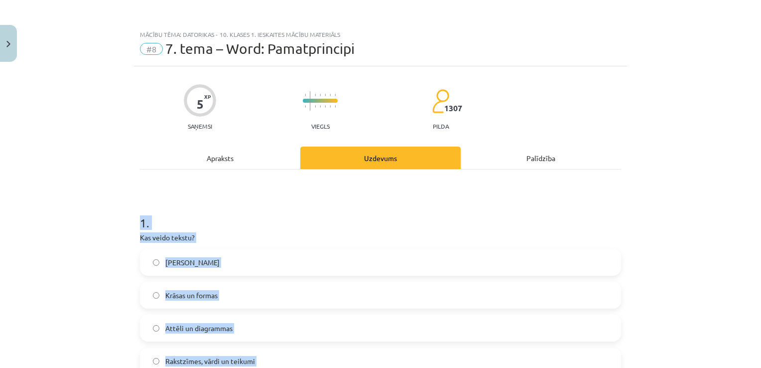
click at [352, 236] on p "Kas veido tekstu?" at bounding box center [380, 237] width 481 height 10
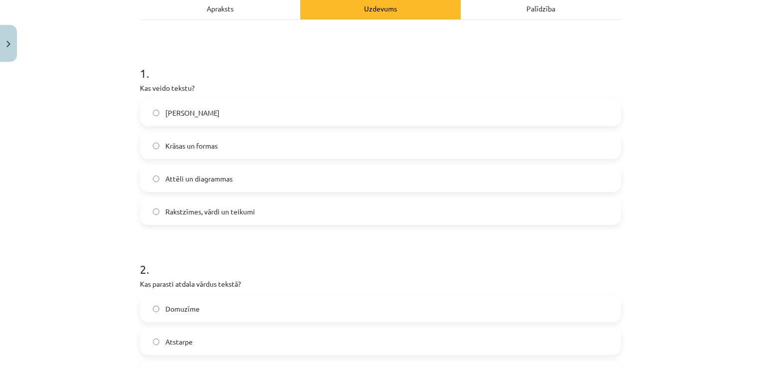
click at [241, 211] on span "Rakstzīmes, vārdi un teikumi" at bounding box center [210, 211] width 90 height 10
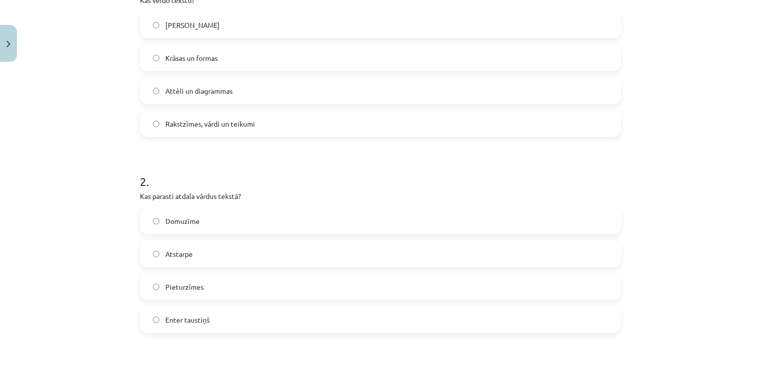
scroll to position [349, 0]
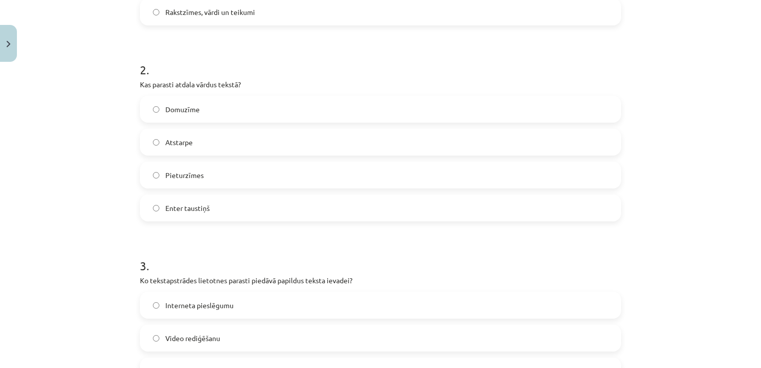
click at [212, 141] on label "Atstarpe" at bounding box center [380, 142] width 479 height 25
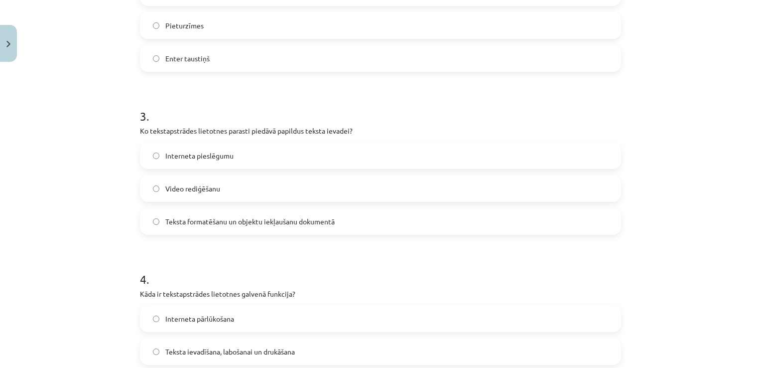
scroll to position [598, 0]
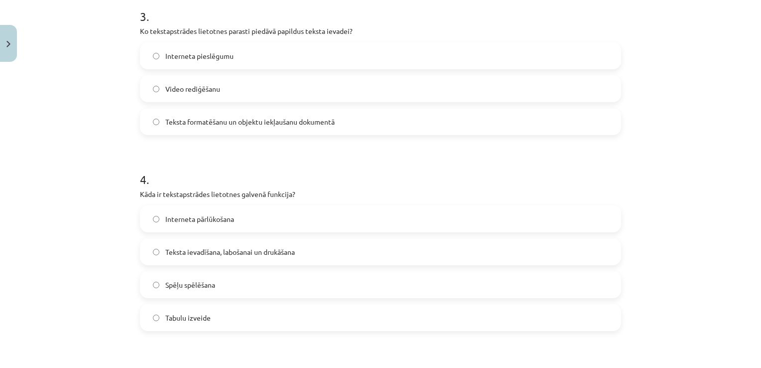
click at [241, 246] on label "Teksta ievadīšana, labošanai un drukāšana" at bounding box center [380, 251] width 479 height 25
click at [248, 124] on span "Teksta formatēšanu un objektu iekļaušanu dokumentā" at bounding box center [249, 122] width 169 height 10
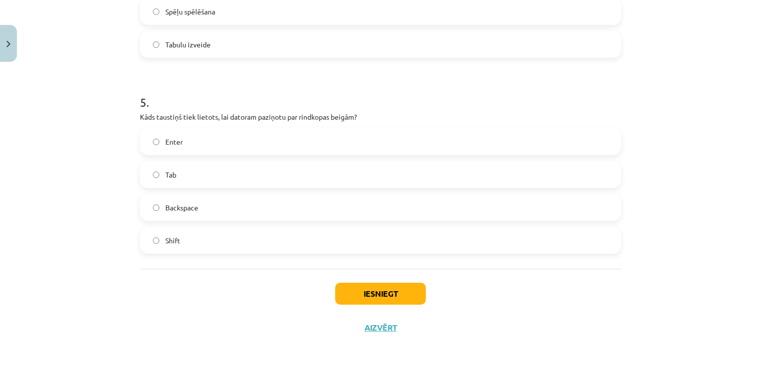
scroll to position [872, 0]
click at [223, 147] on label "Enter" at bounding box center [380, 140] width 479 height 25
click at [349, 292] on button "Iesniegt" at bounding box center [380, 293] width 91 height 22
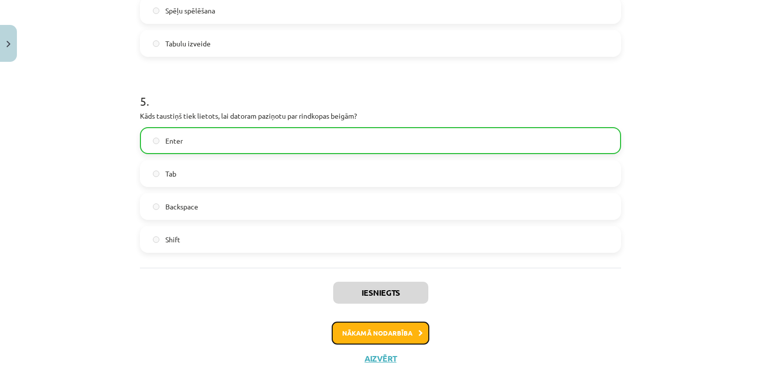
click at [405, 327] on button "Nākamā nodarbība" at bounding box center [381, 332] width 98 height 23
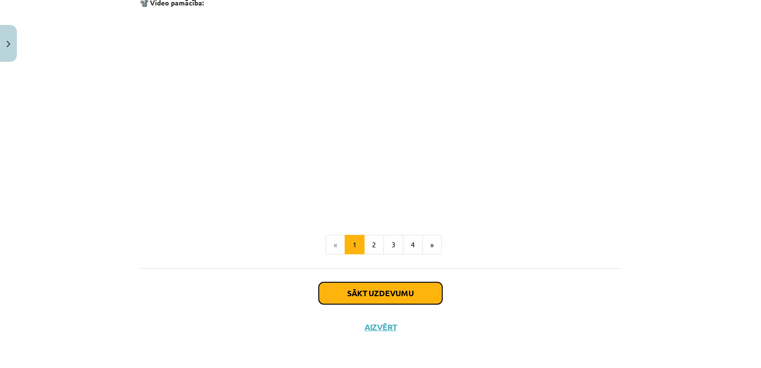
click at [370, 291] on button "Sākt uzdevumu" at bounding box center [381, 293] width 124 height 22
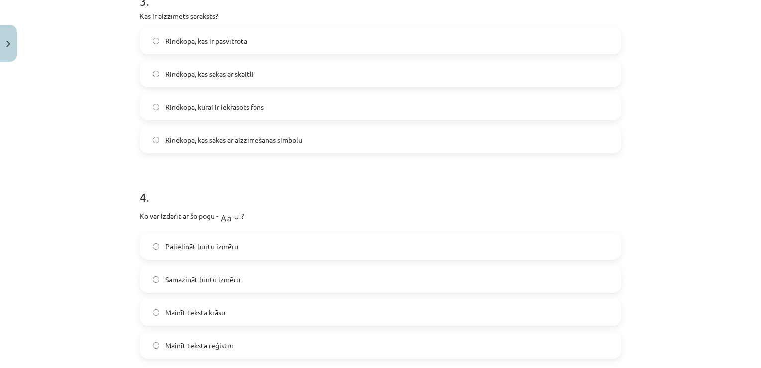
scroll to position [914, 0]
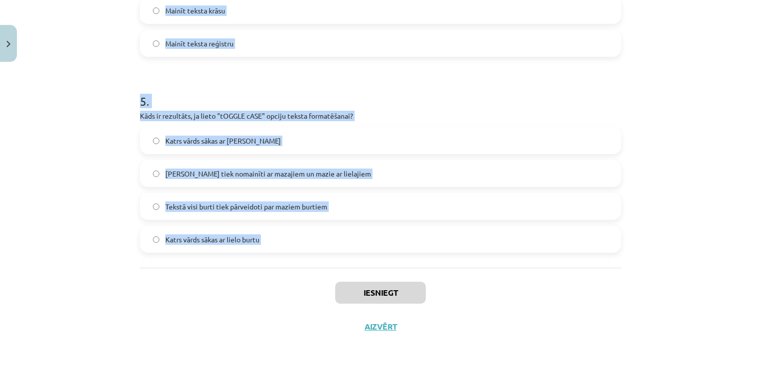
drag, startPoint x: 137, startPoint y: 196, endPoint x: 266, endPoint y: 292, distance: 160.9
copy form "1 . Kura cilne ir jāizmanto, lai mainītu rakstzīmju fontu un lielumu? Review In…"
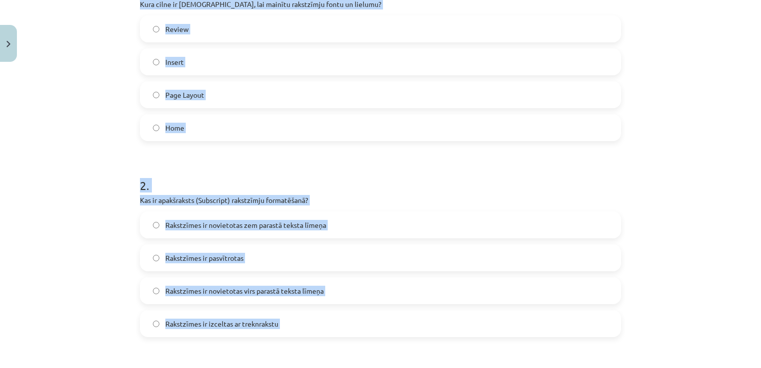
scroll to position [117, 0]
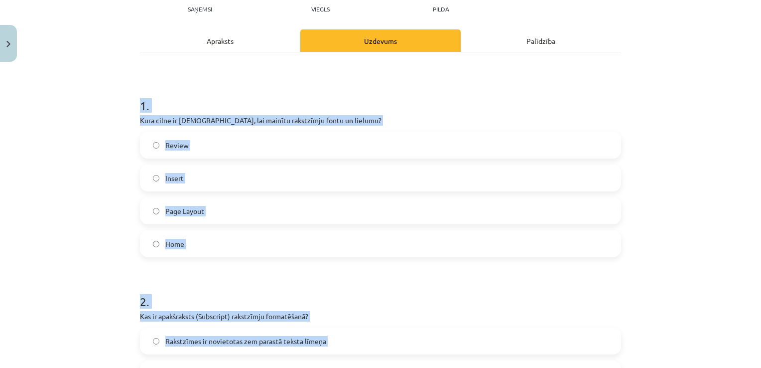
drag, startPoint x: 404, startPoint y: 121, endPoint x: 344, endPoint y: 170, distance: 77.8
click at [404, 121] on p "Kura cilne ir jāizmanto, lai mainītu rakstzīmju fontu un lielumu?" at bounding box center [380, 120] width 481 height 10
click at [202, 248] on label "Home" at bounding box center [380, 243] width 479 height 25
click at [212, 277] on h1 "2 ." at bounding box center [380, 292] width 481 height 31
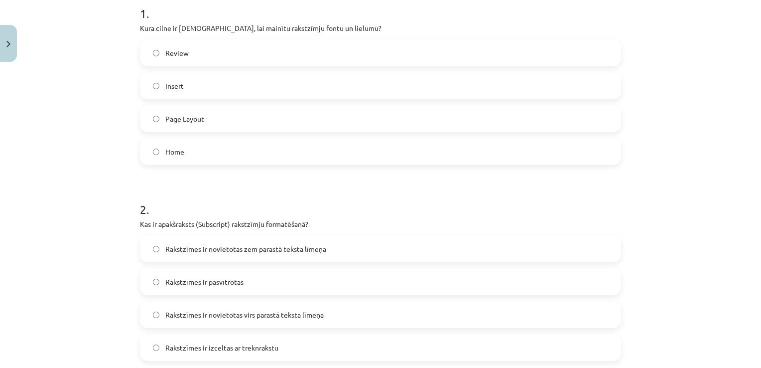
scroll to position [316, 0]
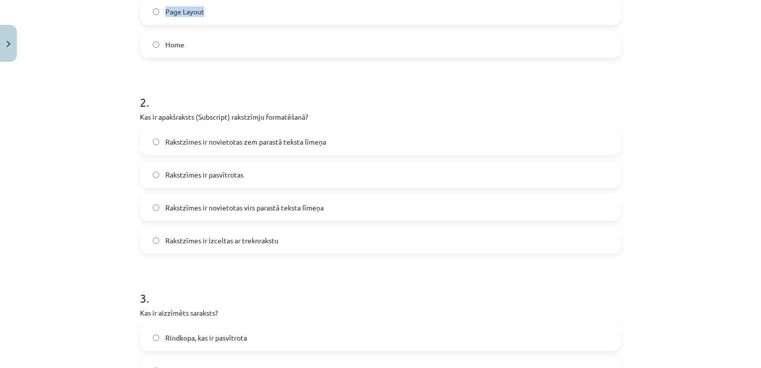
drag, startPoint x: 300, startPoint y: -7, endPoint x: 299, endPoint y: 3, distance: 10.1
click at [297, 2] on label "Page Layout" at bounding box center [380, 11] width 479 height 25
click at [296, 142] on span "Rakstzīmes ir novietotas zem parastā teksta līmeņa" at bounding box center [245, 142] width 161 height 10
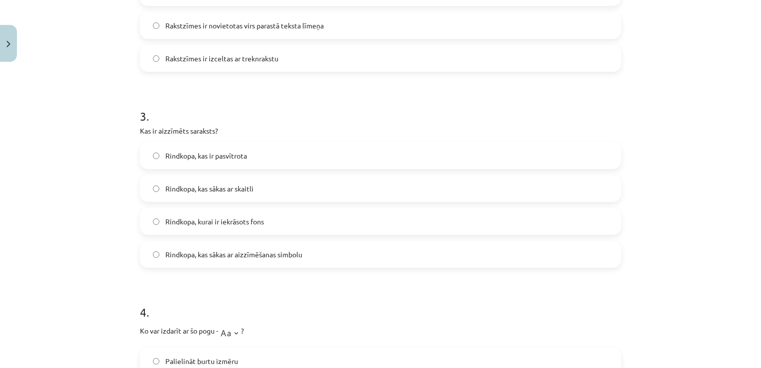
scroll to position [516, 0]
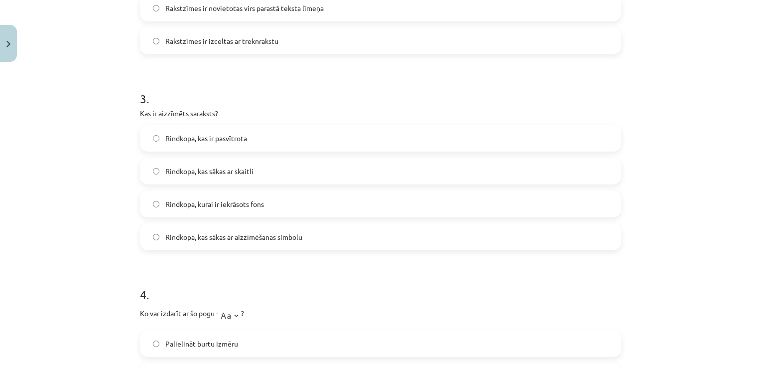
click at [297, 230] on label "Rindkopa, kas sākas ar aizzīmēšanas simbolu" at bounding box center [380, 236] width 479 height 25
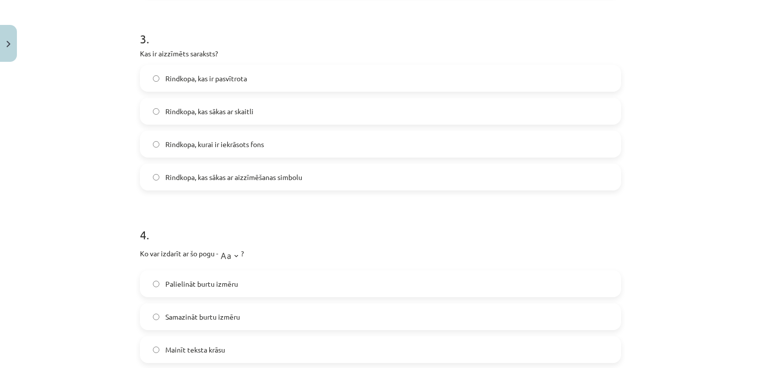
scroll to position [715, 0]
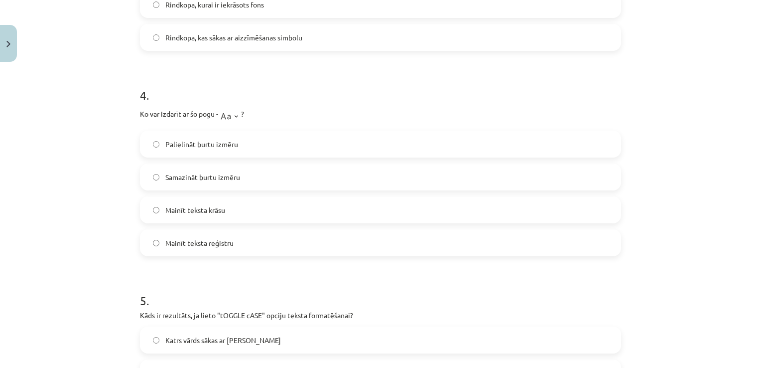
click at [273, 176] on label "Samazināt burtu izmēru" at bounding box center [380, 176] width 479 height 25
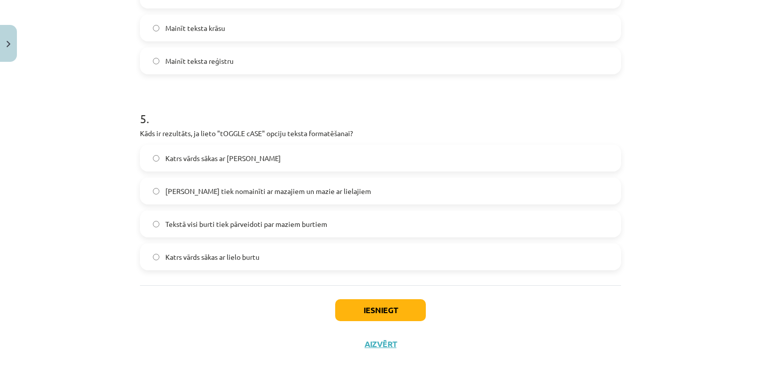
scroll to position [914, 0]
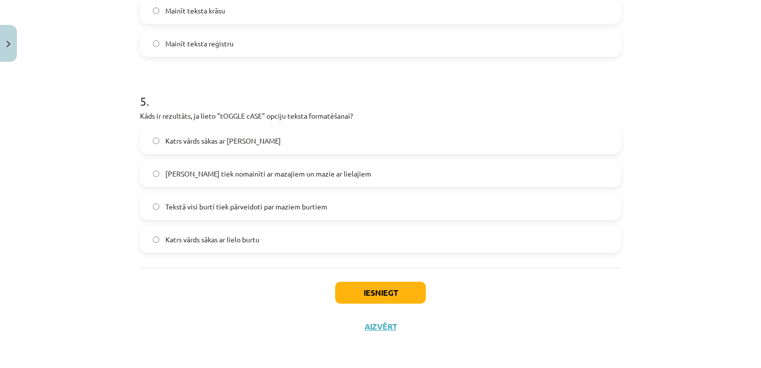
click at [265, 171] on span "Lielie burti tiek nomainīti ar mazajiem un mazie ar lielajiem" at bounding box center [268, 173] width 206 height 10
click at [395, 291] on button "Iesniegt" at bounding box center [380, 293] width 91 height 22
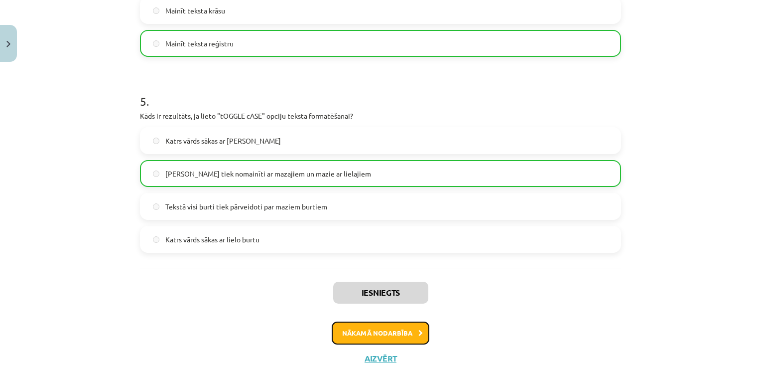
click at [419, 339] on button "Nākamā nodarbība" at bounding box center [381, 332] width 98 height 23
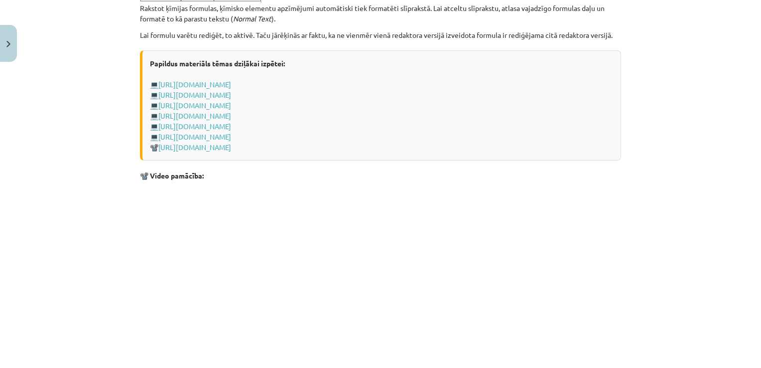
scroll to position [2094, 0]
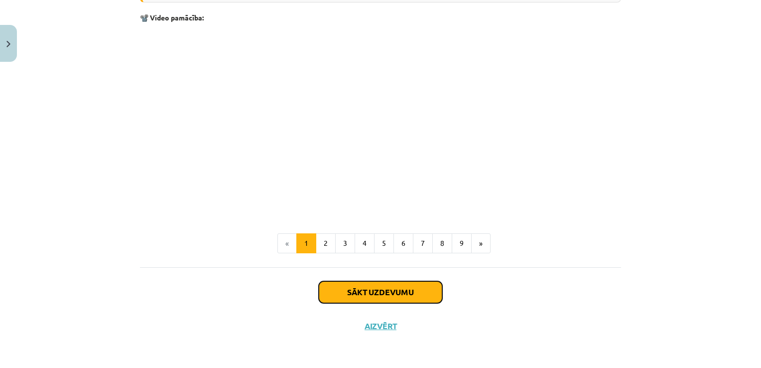
click at [326, 286] on button "Sākt uzdevumu" at bounding box center [381, 292] width 124 height 22
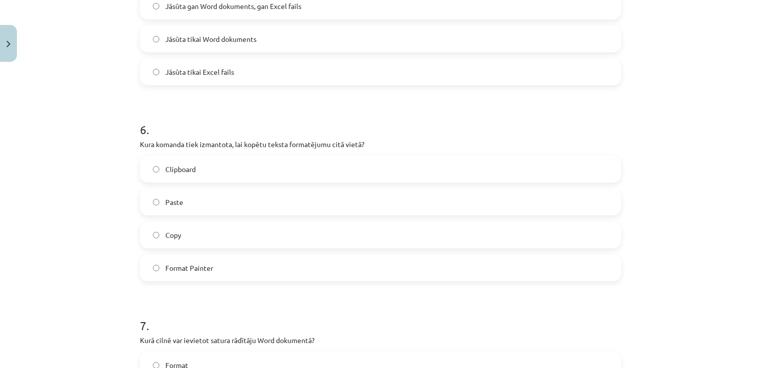
scroll to position [1231, 0]
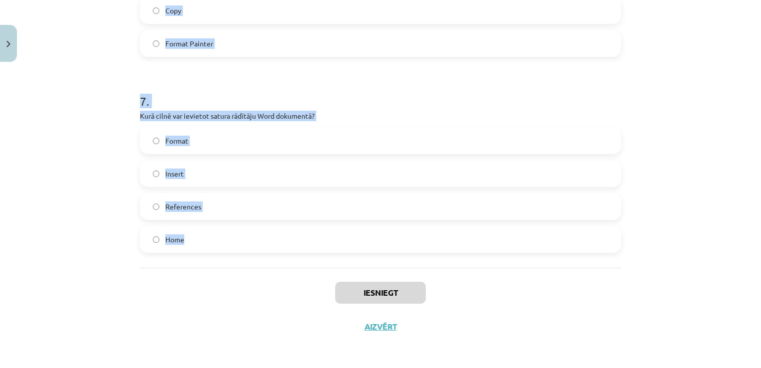
drag, startPoint x: 134, startPoint y: 196, endPoint x: 217, endPoint y: 264, distance: 106.6
copy form "1 . Kura no šīm nevarētu būt lapaspušu automātiska numerācija? q,w,e ... a,b,c …"
click at [512, 147] on label "Format" at bounding box center [380, 140] width 479 height 25
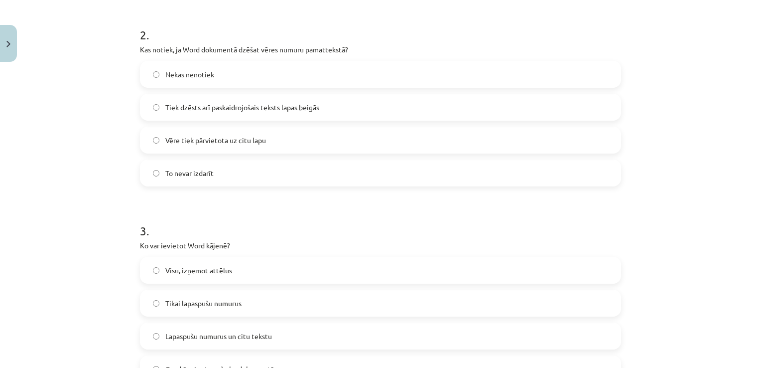
scroll to position [85, 0]
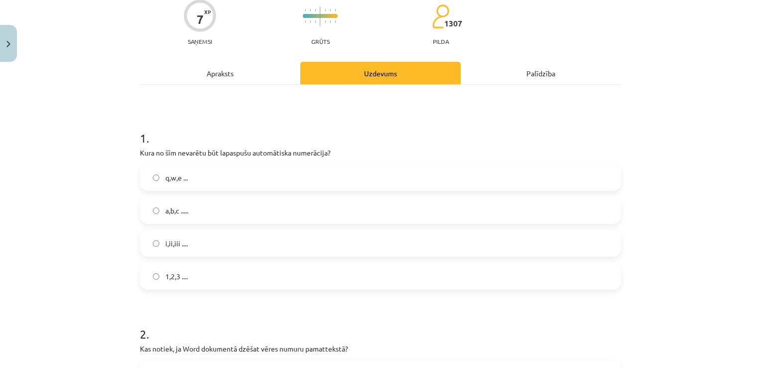
click at [195, 171] on label "q,w,e ..." at bounding box center [380, 177] width 479 height 25
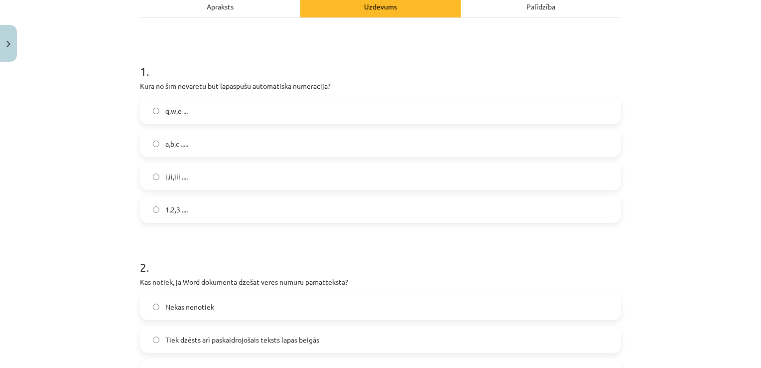
scroll to position [284, 0]
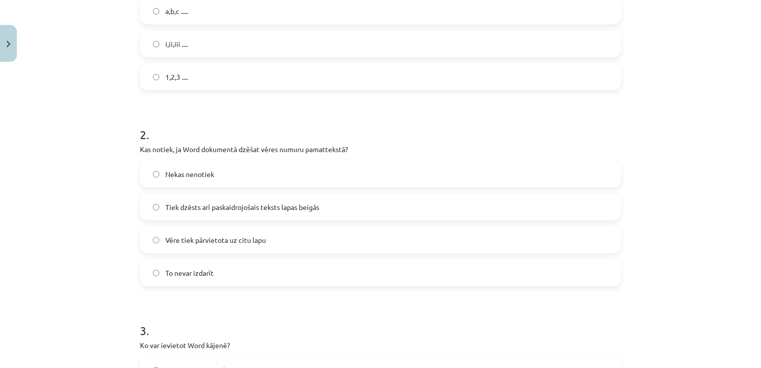
click at [261, 205] on span "Tiek dzēsts arī paskaidrojošais teksts lapas beigās" at bounding box center [242, 207] width 154 height 10
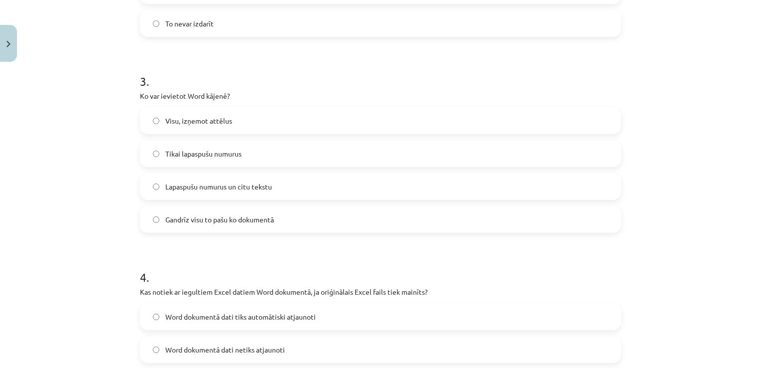
click at [297, 184] on label "Lapaspušu numurus un citu tekstu" at bounding box center [380, 186] width 479 height 25
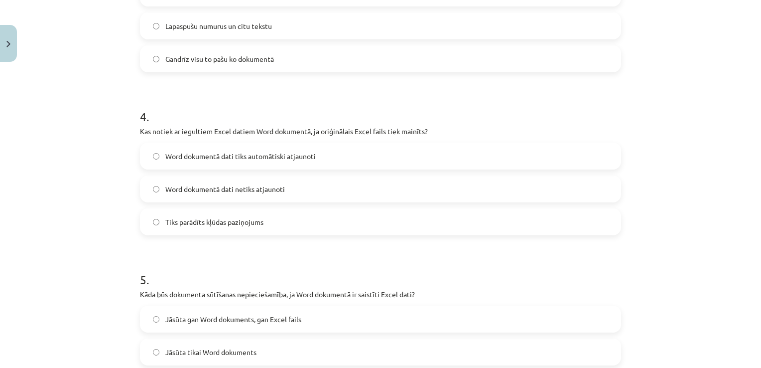
scroll to position [732, 0]
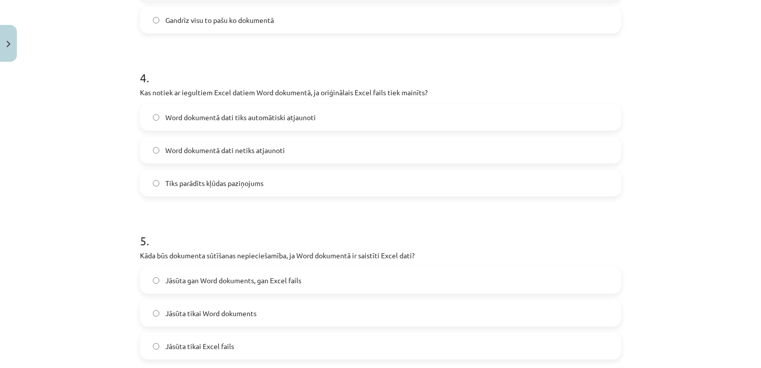
click at [281, 147] on span "Word dokumentā dati netiks atjaunoti" at bounding box center [225, 150] width 120 height 10
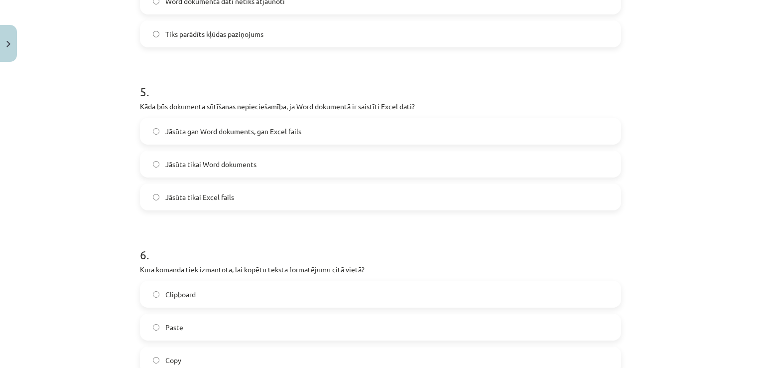
scroll to position [882, 0]
click at [293, 133] on span "Jāsūta gan Word dokuments, gan Excel fails" at bounding box center [233, 131] width 136 height 10
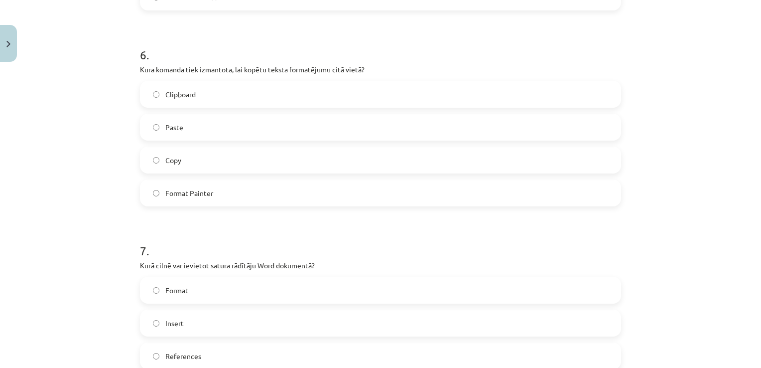
drag, startPoint x: 254, startPoint y: 196, endPoint x: 255, endPoint y: 202, distance: 5.5
click at [255, 202] on label "Format Painter" at bounding box center [380, 192] width 479 height 25
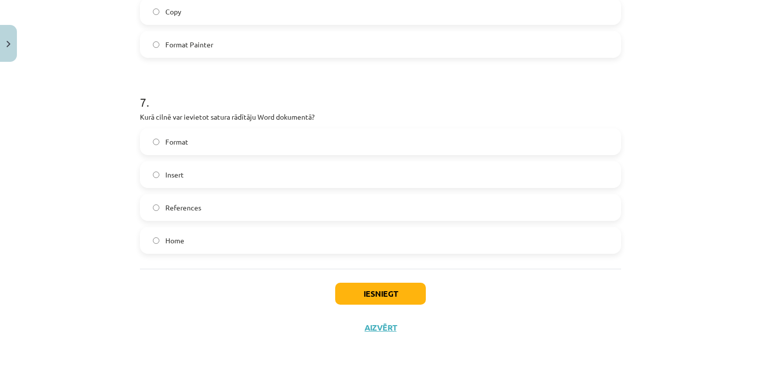
scroll to position [1231, 0]
click at [262, 208] on label "References" at bounding box center [380, 206] width 479 height 25
click at [406, 300] on button "Iesniegt" at bounding box center [380, 293] width 91 height 22
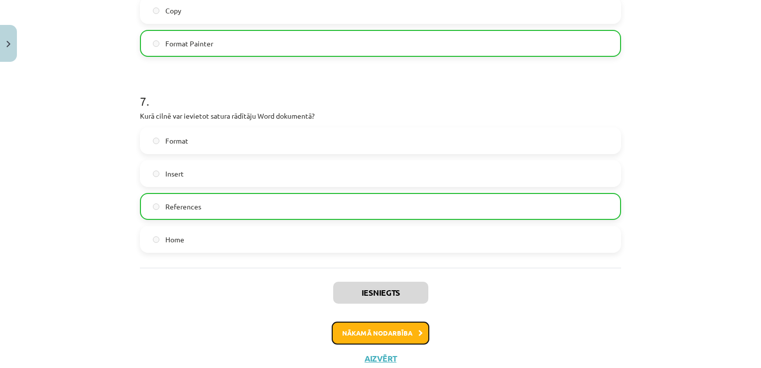
click at [420, 330] on button "Nākamā nodarbība" at bounding box center [381, 332] width 98 height 23
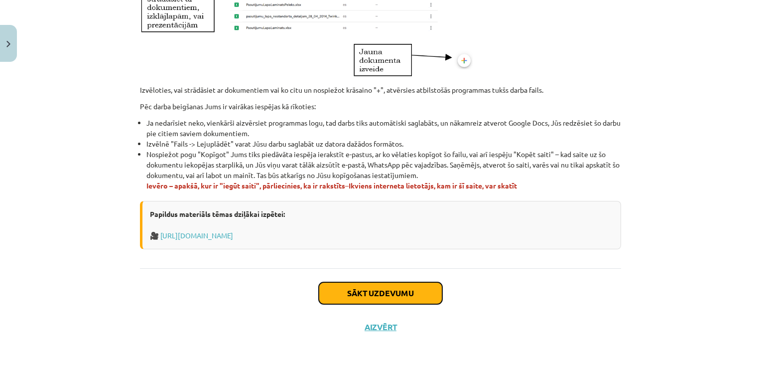
click at [358, 291] on button "Sākt uzdevumu" at bounding box center [381, 293] width 124 height 22
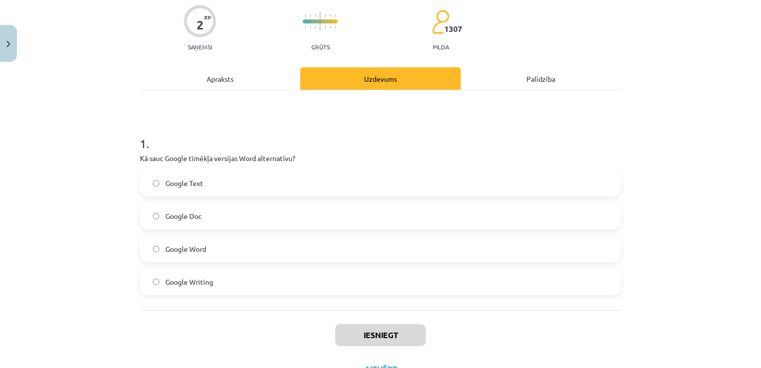
scroll to position [122, 0]
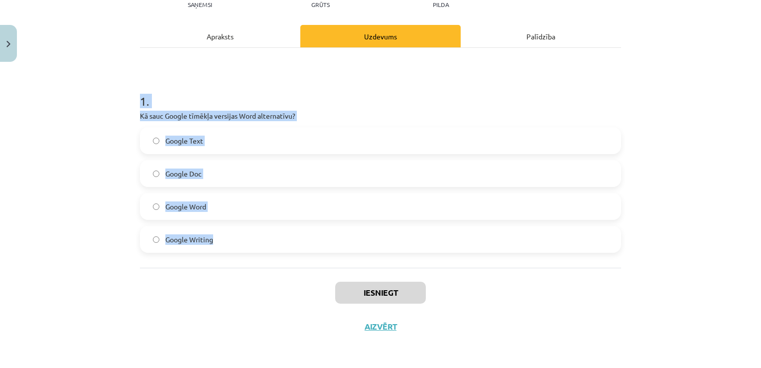
drag, startPoint x: 135, startPoint y: 99, endPoint x: 292, endPoint y: 246, distance: 215.7
click at [292, 246] on div "2 XP Saņemsi Grūts 1307 pilda Apraksts Uzdevums Palīdzība 1 . Kā sauc Google tī…" at bounding box center [380, 144] width 493 height 399
copy div "1 . Kā sauc Google tīmēkļa versijas Word alternatīvu? Google Text Google Doc Go…"
click at [334, 94] on h1 "1 ." at bounding box center [380, 92] width 481 height 31
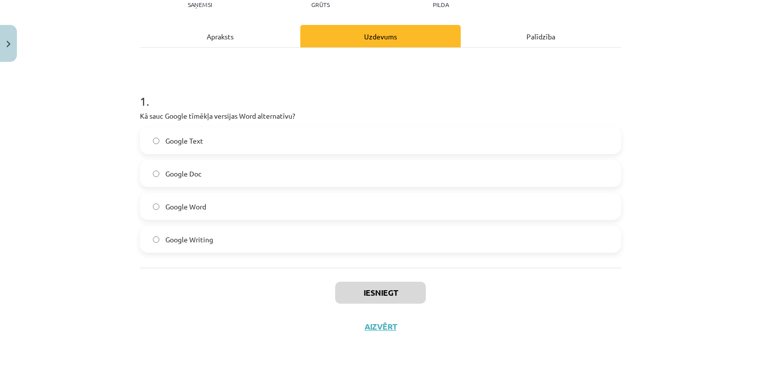
click at [288, 173] on label "Google Doc" at bounding box center [380, 173] width 479 height 25
click at [335, 288] on button "Iesniegt" at bounding box center [380, 293] width 91 height 22
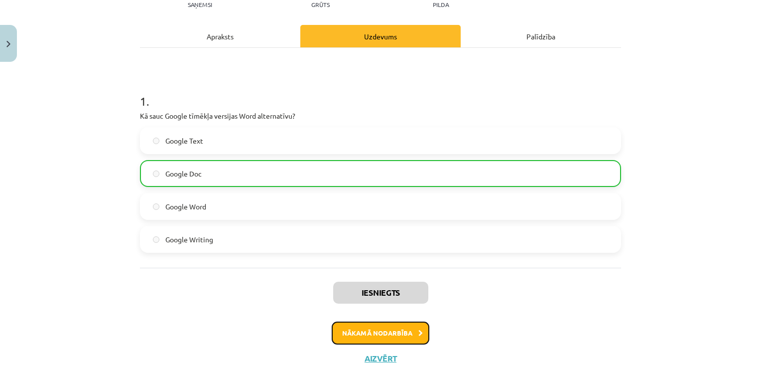
click at [341, 336] on button "Nākamā nodarbība" at bounding box center [381, 332] width 98 height 23
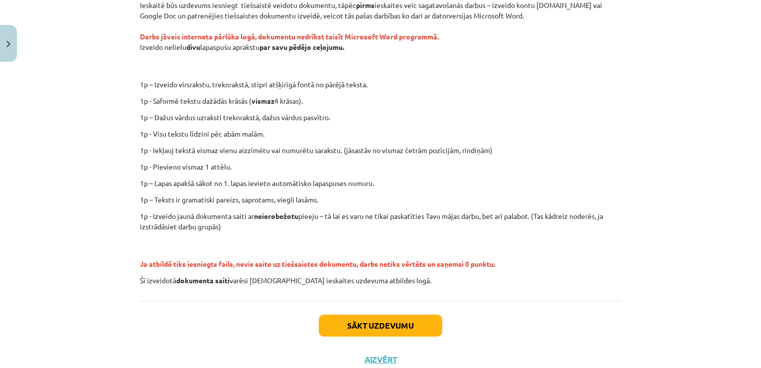
scroll to position [211, 0]
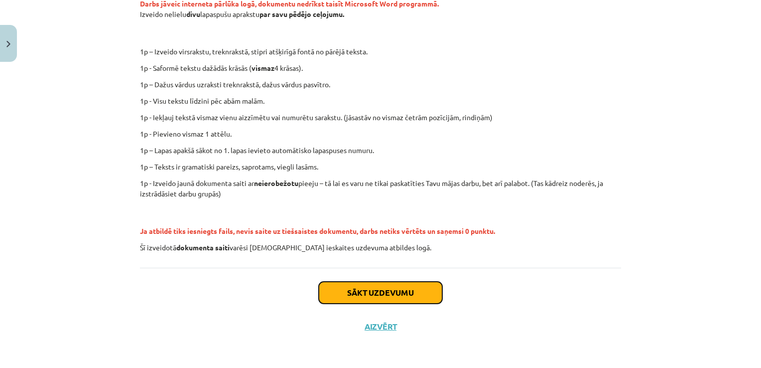
click at [372, 292] on button "Sākt uzdevumu" at bounding box center [381, 293] width 124 height 22
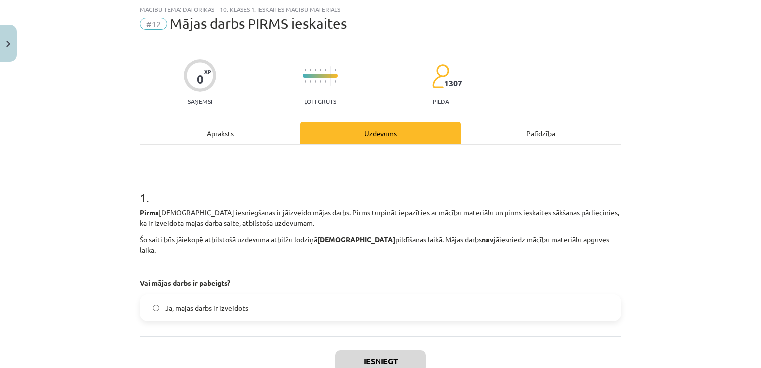
scroll to position [83, 0]
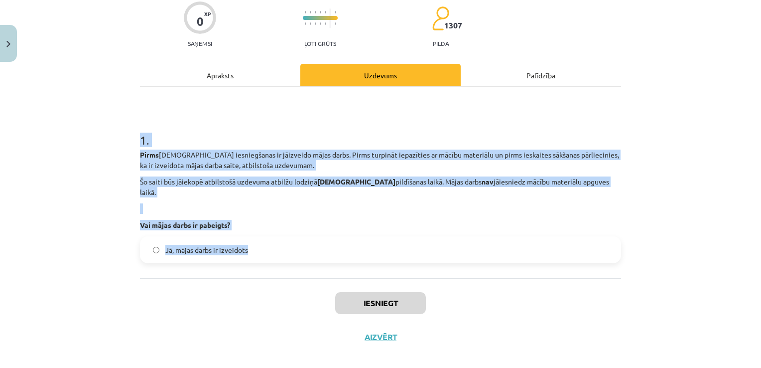
drag, startPoint x: 124, startPoint y: 132, endPoint x: 291, endPoint y: 243, distance: 200.7
click at [291, 243] on div "Mācību tēma: Datorikas - 10. klases 1. ieskaites mācību materiāls #12 Mājas dar…" at bounding box center [380, 184] width 761 height 368
drag, startPoint x: 291, startPoint y: 243, endPoint x: 271, endPoint y: 205, distance: 42.4
click at [271, 205] on div "Pirms ieskaites iesniegšanas ir jāizveido mājas darbs. Pirms turpināt iepazītie…" at bounding box center [380, 189] width 481 height 81
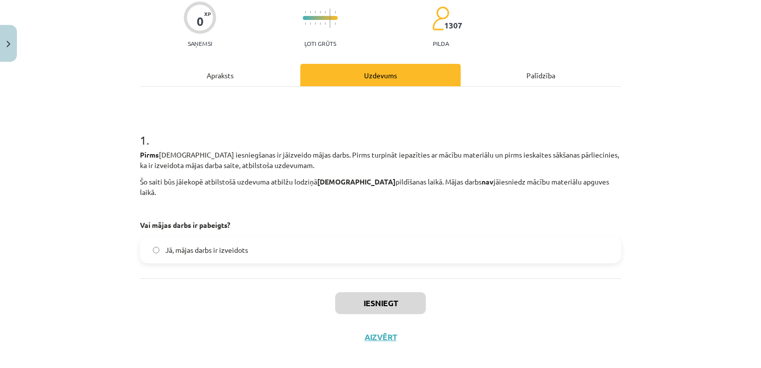
drag, startPoint x: 151, startPoint y: 87, endPoint x: 144, endPoint y: 97, distance: 12.8
click at [147, 95] on div "1 . Pirms ieskaites iesniegšanas ir jāizveido mājas darbs. Pirms turpināt iepaz…" at bounding box center [380, 182] width 481 height 191
drag, startPoint x: 32, startPoint y: 51, endPoint x: 43, endPoint y: 58, distance: 13.3
click at [34, 52] on div "Mācību tēma: Datorikas - 10. klases 1. ieskaites mācību materiāls #12 Mājas dar…" at bounding box center [380, 184] width 761 height 368
click at [221, 72] on div "Apraksts" at bounding box center [220, 75] width 160 height 22
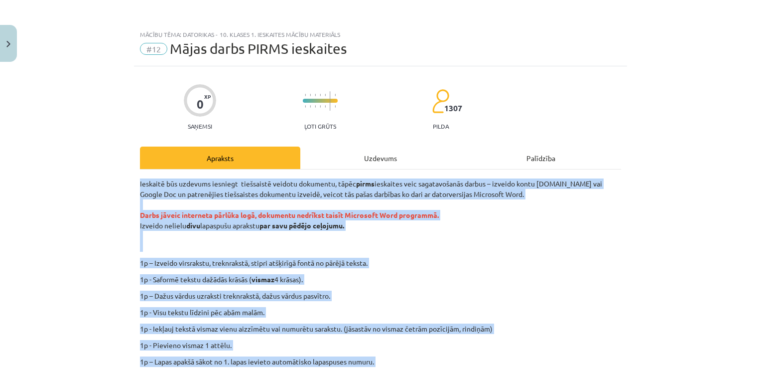
scroll to position [211, 0]
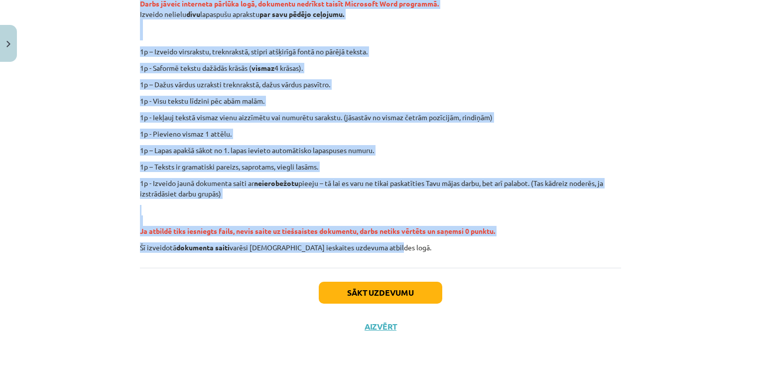
drag, startPoint x: 133, startPoint y: 179, endPoint x: 392, endPoint y: 254, distance: 269.7
click at [392, 254] on div "0 XP Saņemsi Ļoti grūts 1307 pilda Apraksts Uzdevums Palīdzība Ieskaitē būs uzd…" at bounding box center [380, 99] width 493 height 488
copy div "Ieskaitē būs uzdevums iesniegt tiešsaistē veidotu dokumentu, tāpēc pirms ieskai…"
